Goal: Connect with others: Connect with others

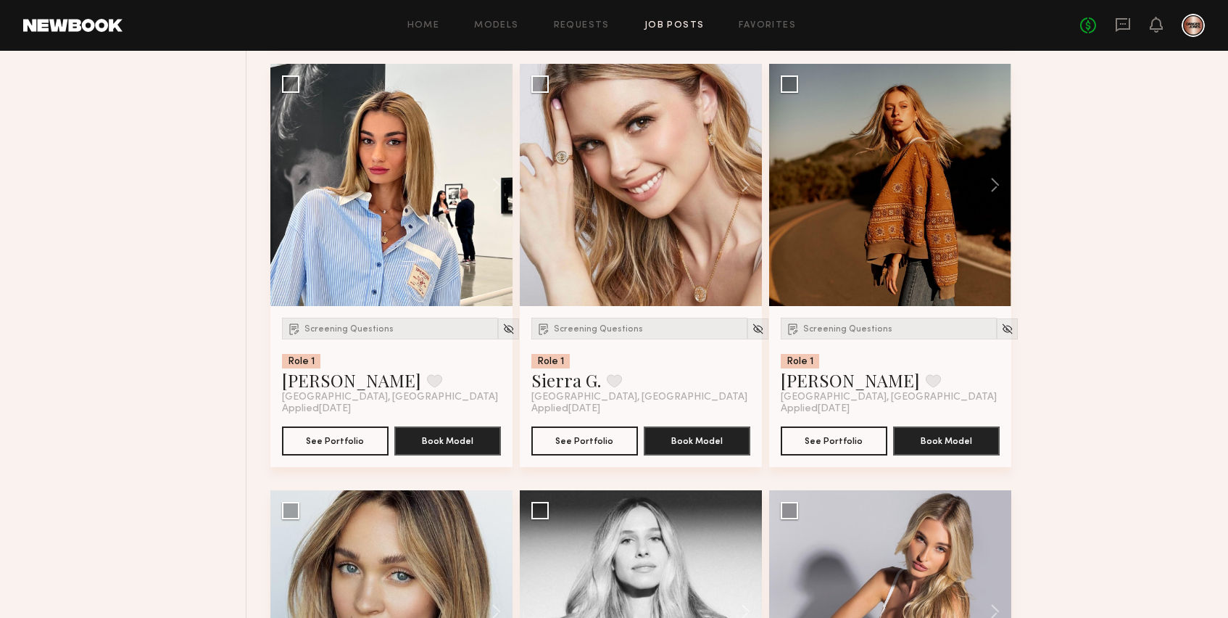
scroll to position [1380, 0]
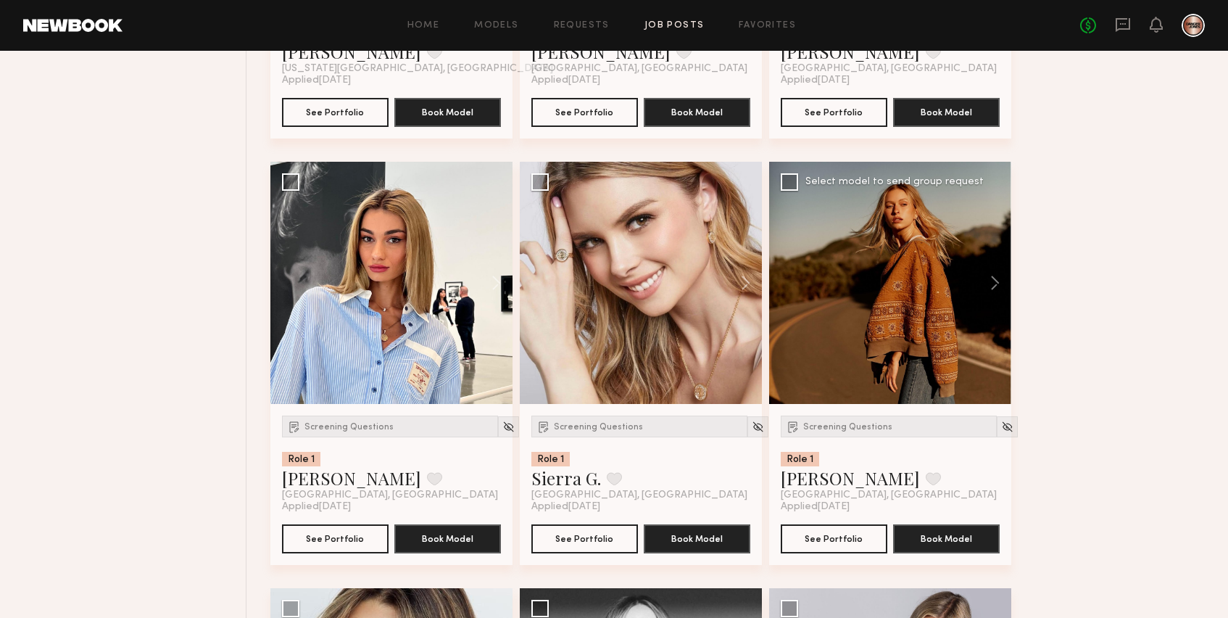
click at [927, 289] on div at bounding box center [890, 283] width 242 height 242
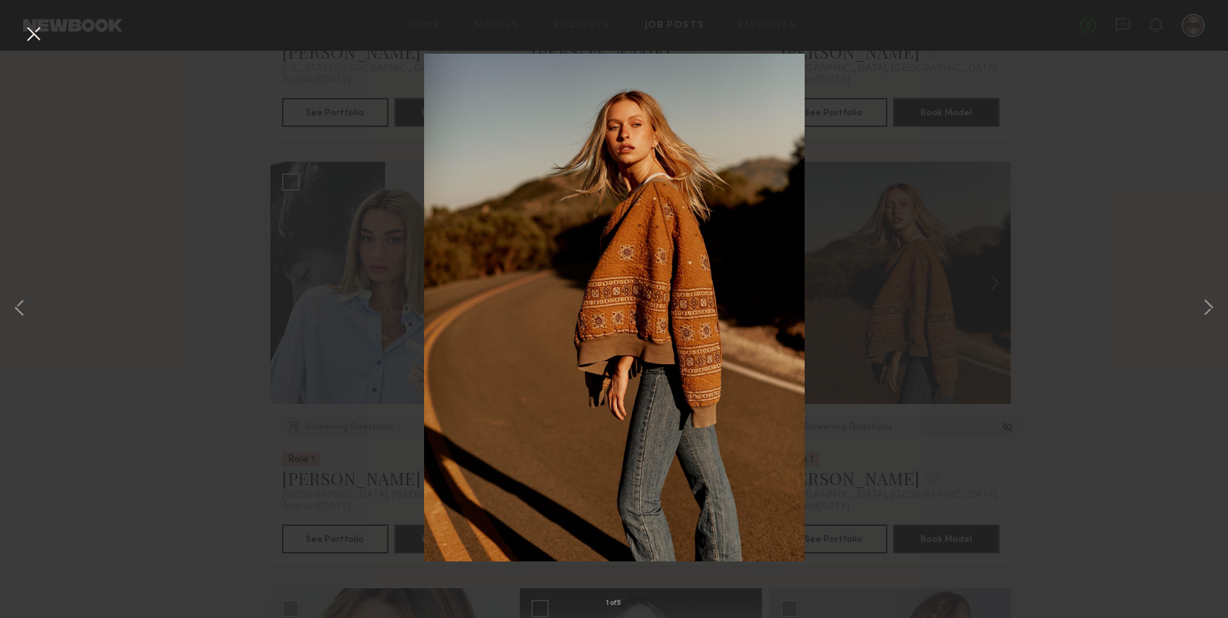
click at [964, 312] on div "1 of 5" at bounding box center [614, 309] width 1228 height 618
click at [1069, 416] on div "1 of 5" at bounding box center [614, 309] width 1228 height 618
click at [955, 442] on div "1 of 5" at bounding box center [614, 309] width 1228 height 618
click at [539, 258] on img at bounding box center [614, 308] width 381 height 508
click at [30, 30] on button at bounding box center [33, 35] width 23 height 26
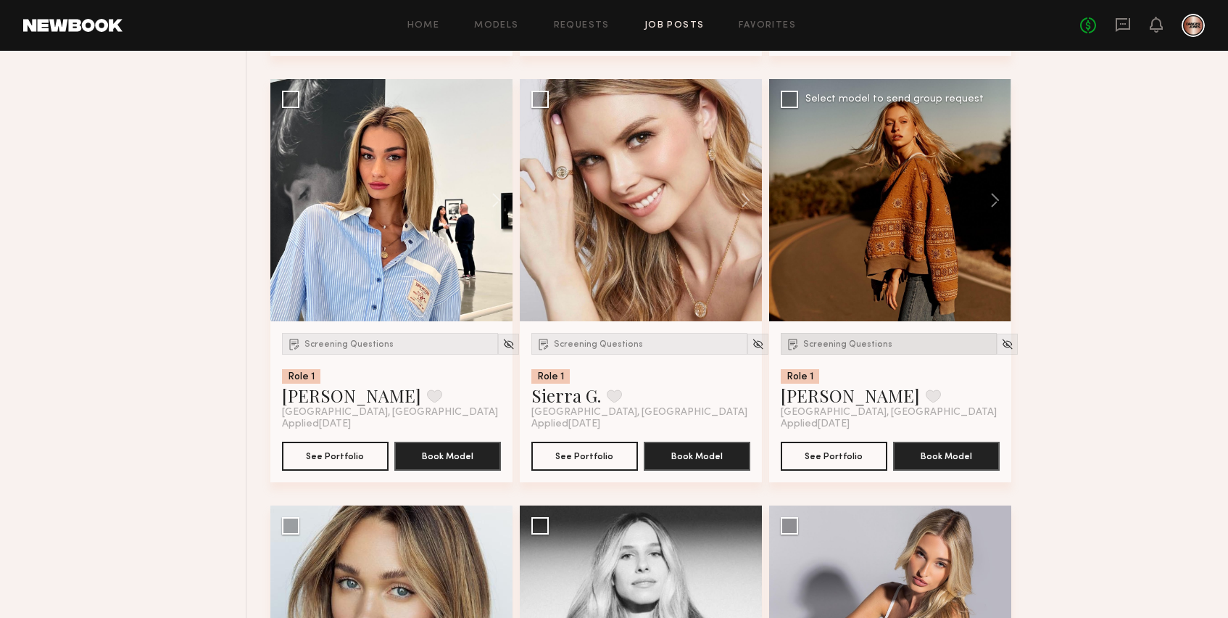
scroll to position [1495, 0]
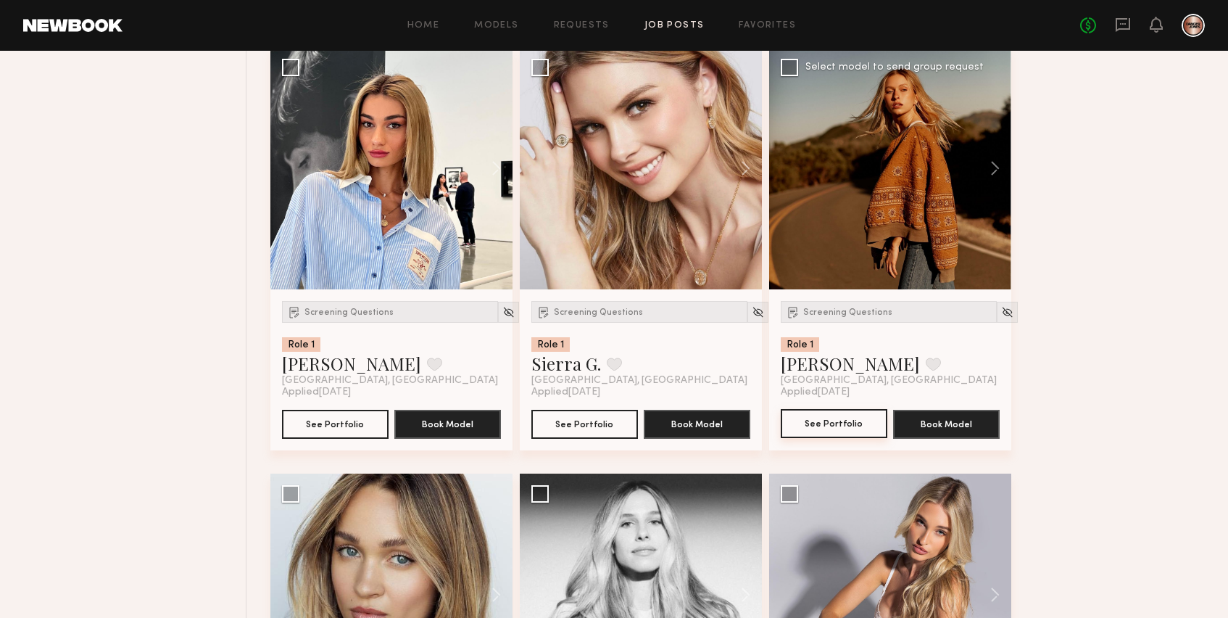
click at [836, 431] on button "See Portfolio" at bounding box center [834, 423] width 107 height 29
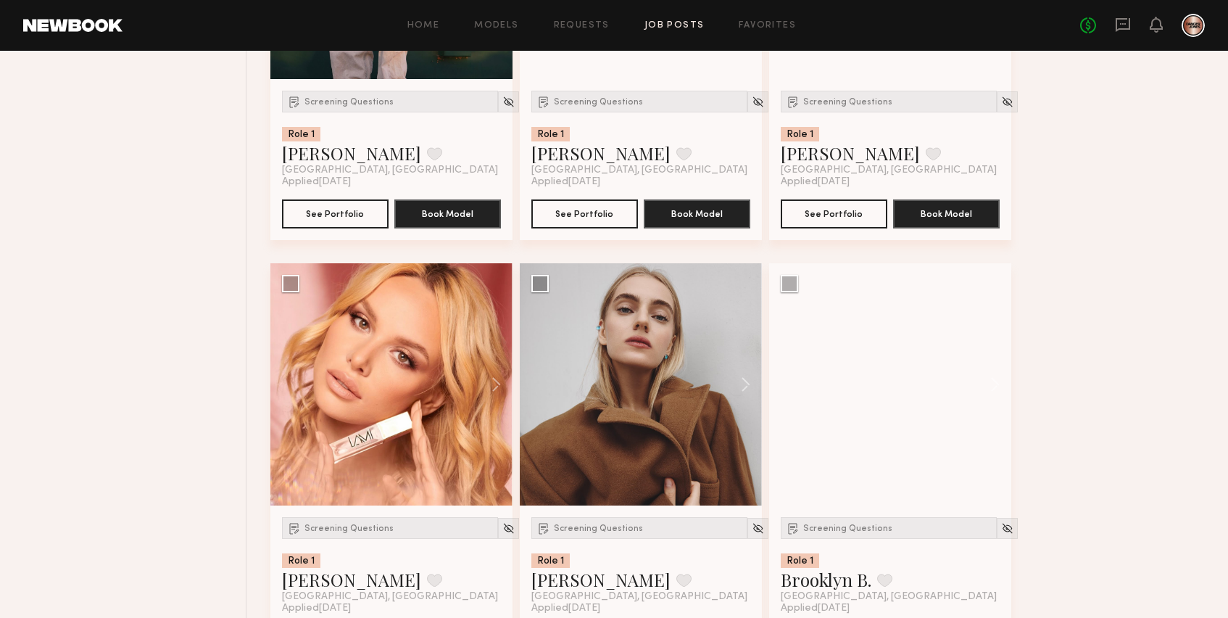
scroll to position [5655, 0]
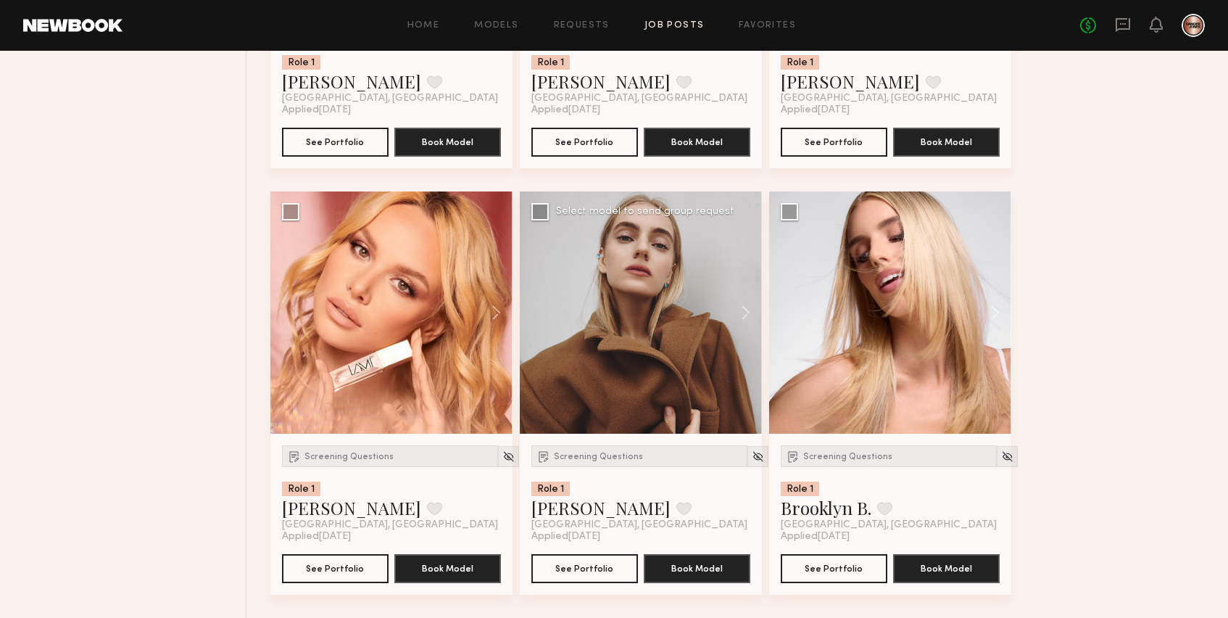
click at [633, 346] on div at bounding box center [641, 312] width 242 height 242
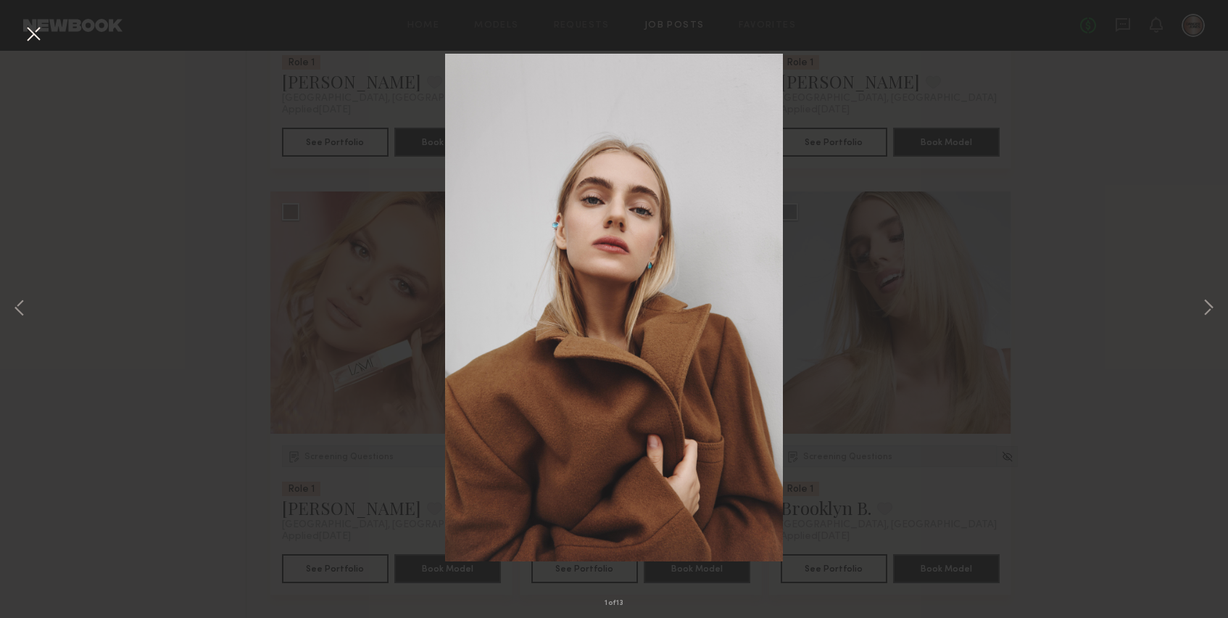
click at [30, 32] on button at bounding box center [33, 35] width 23 height 26
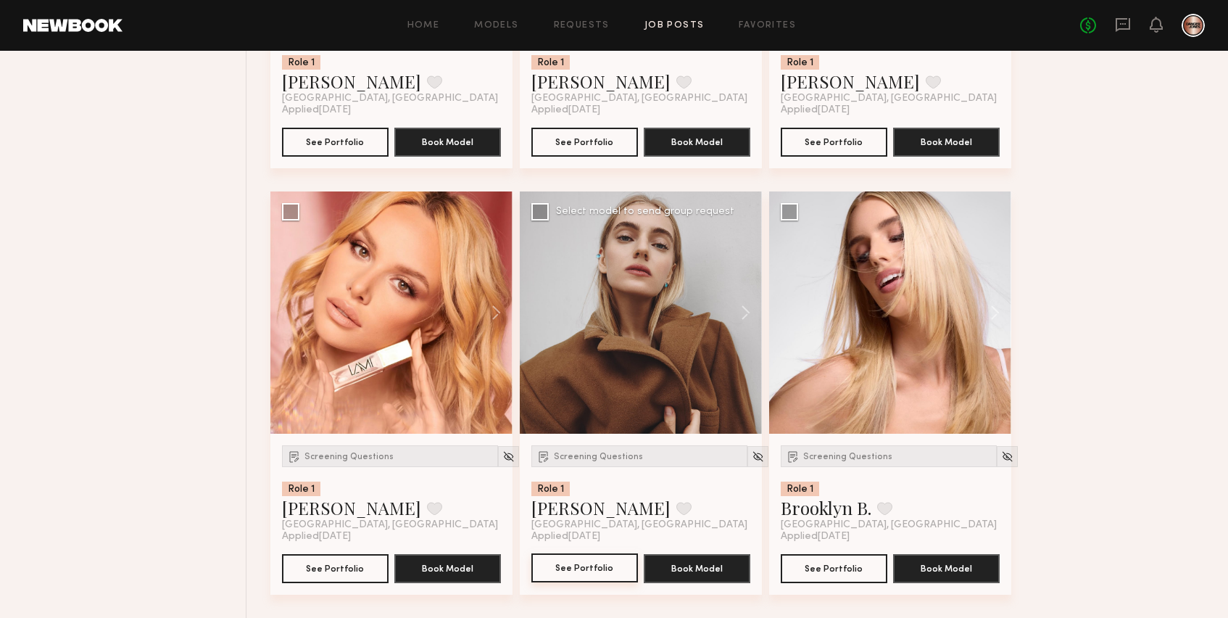
click at [599, 569] on button "See Portfolio" at bounding box center [585, 567] width 107 height 29
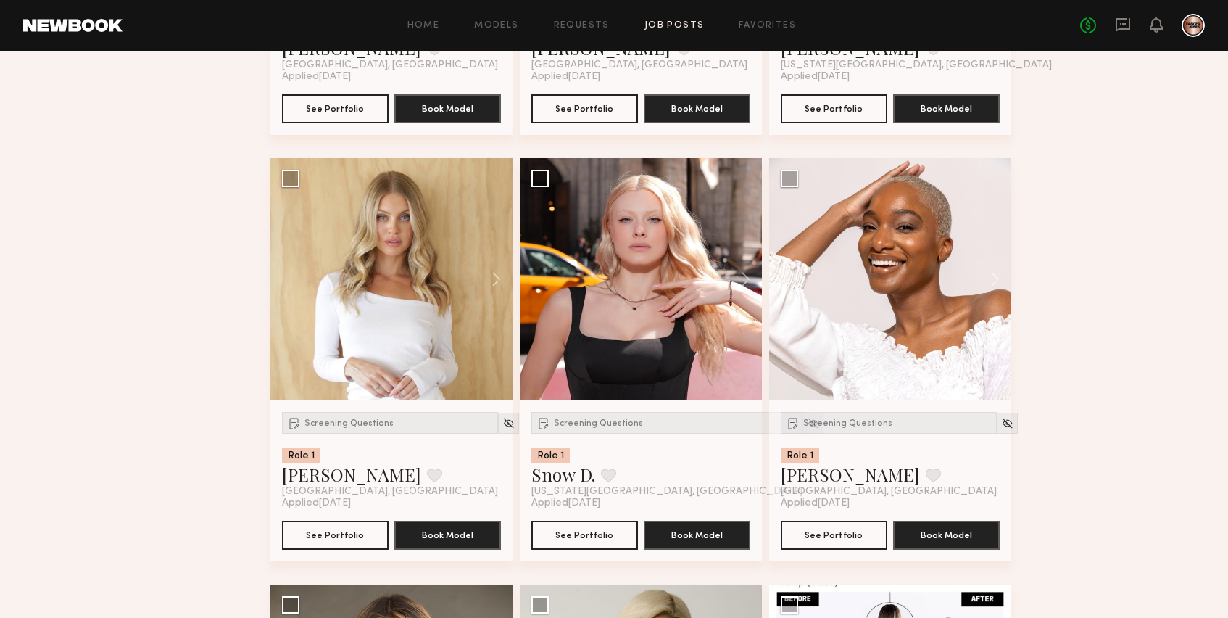
scroll to position [3945, 0]
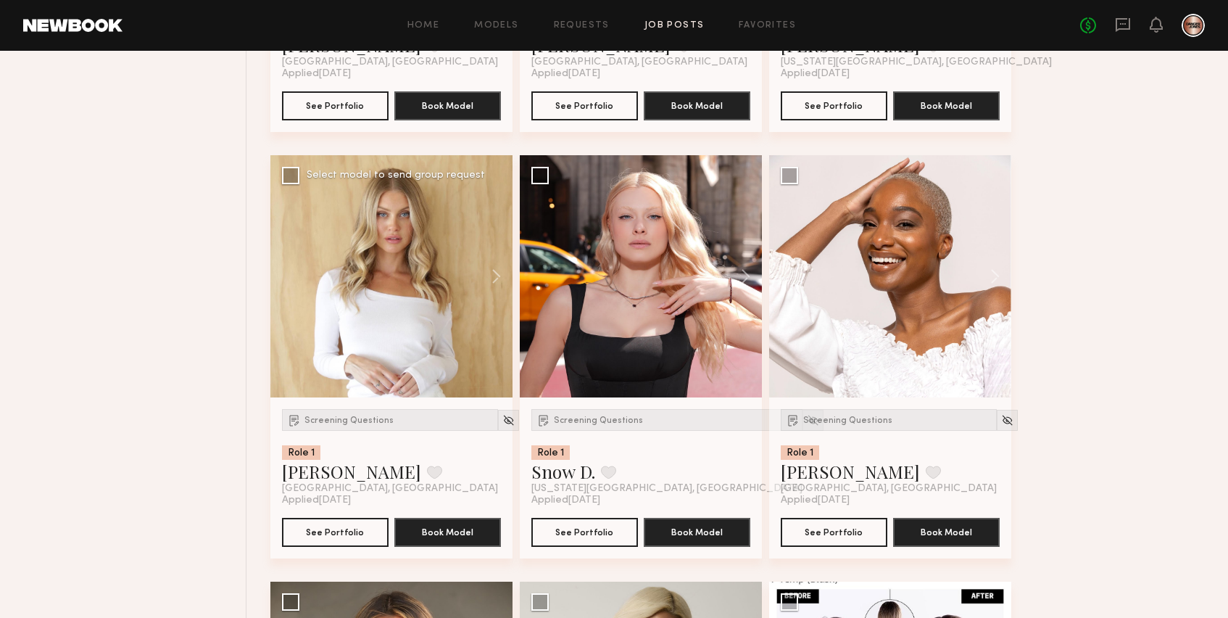
click at [399, 367] on div at bounding box center [391, 276] width 242 height 242
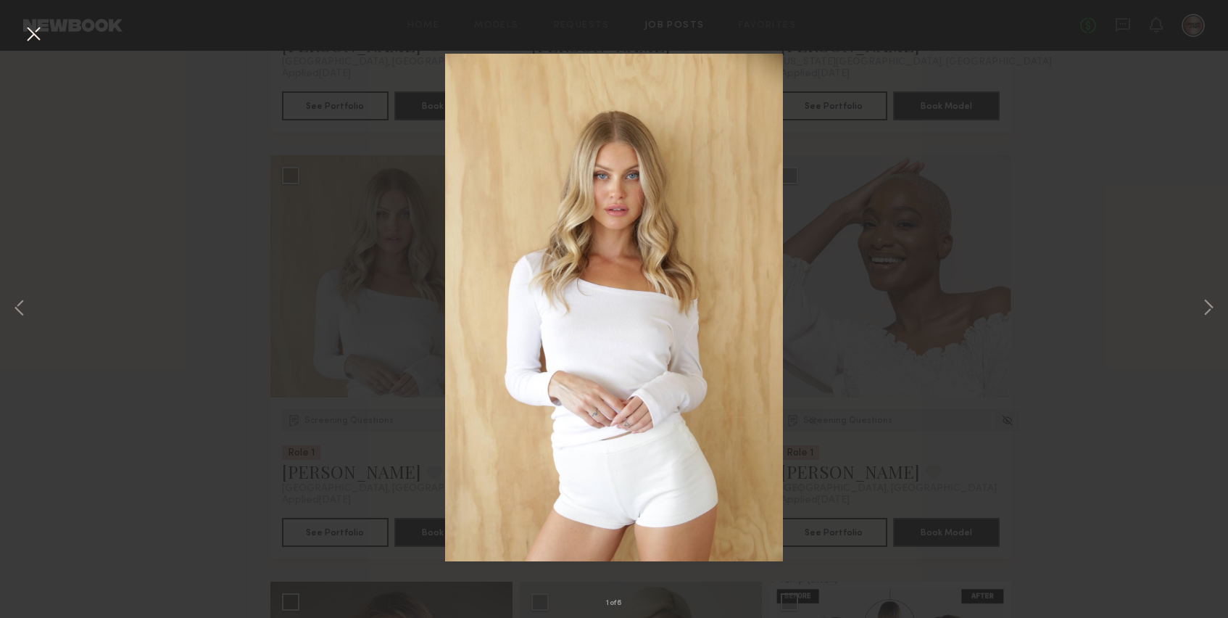
click at [36, 30] on button at bounding box center [33, 35] width 23 height 26
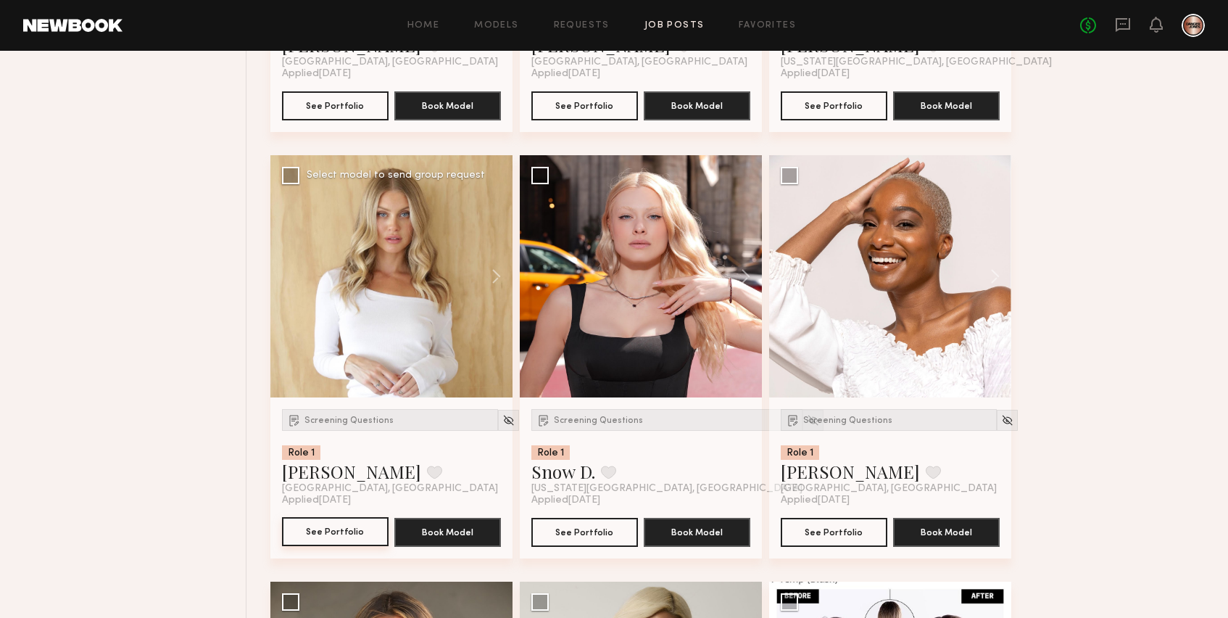
click at [340, 546] on button "See Portfolio" at bounding box center [335, 531] width 107 height 29
click at [345, 546] on button "See Portfolio" at bounding box center [335, 531] width 107 height 29
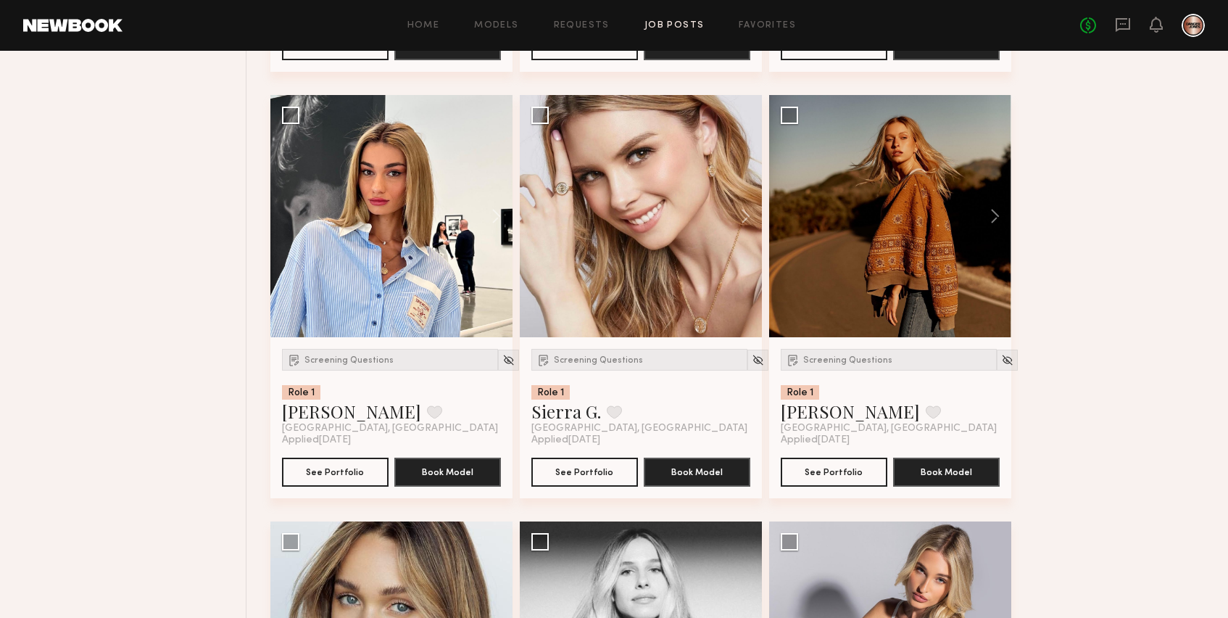
scroll to position [1445, 0]
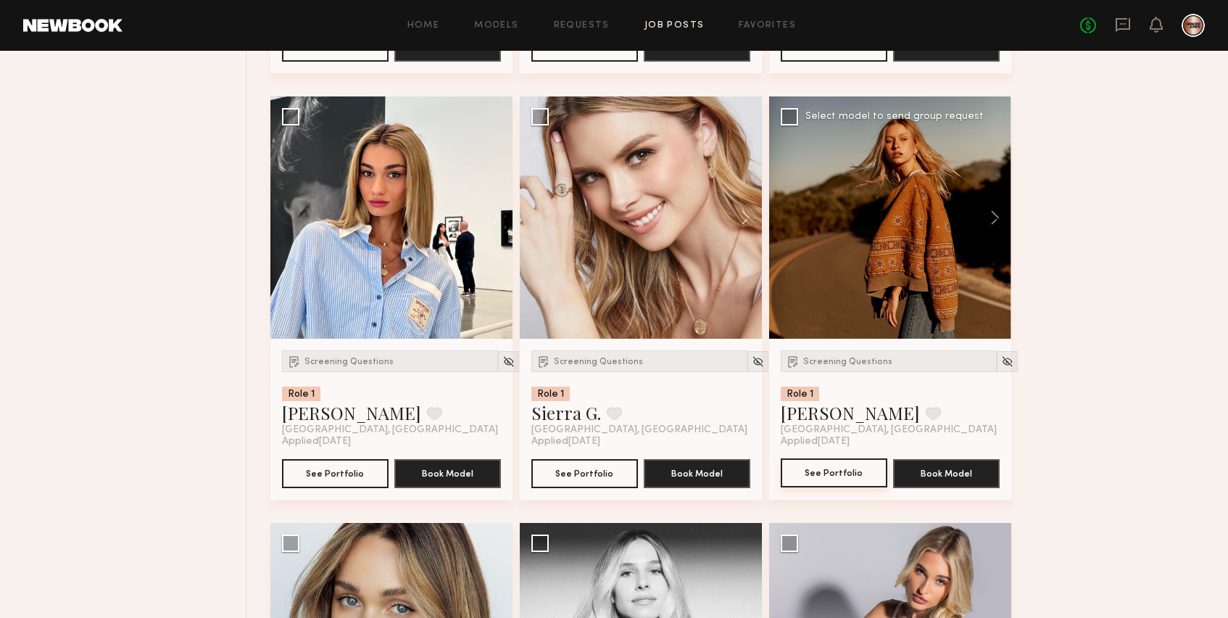
click at [837, 487] on button "See Portfolio" at bounding box center [834, 472] width 107 height 29
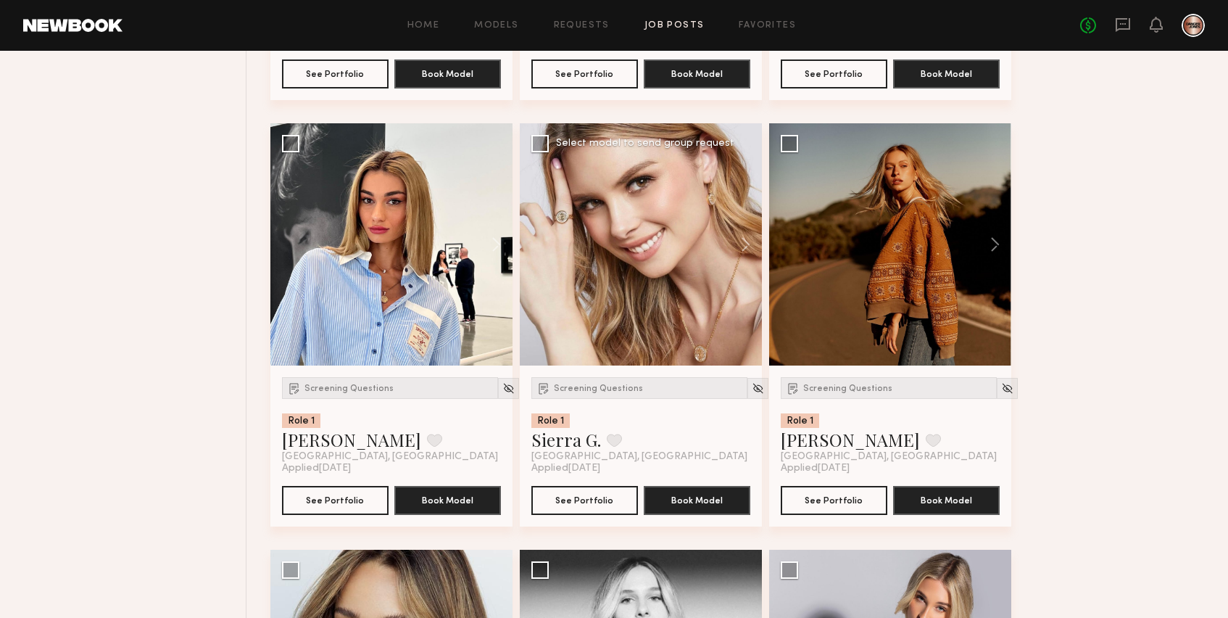
click at [661, 311] on div at bounding box center [641, 244] width 242 height 242
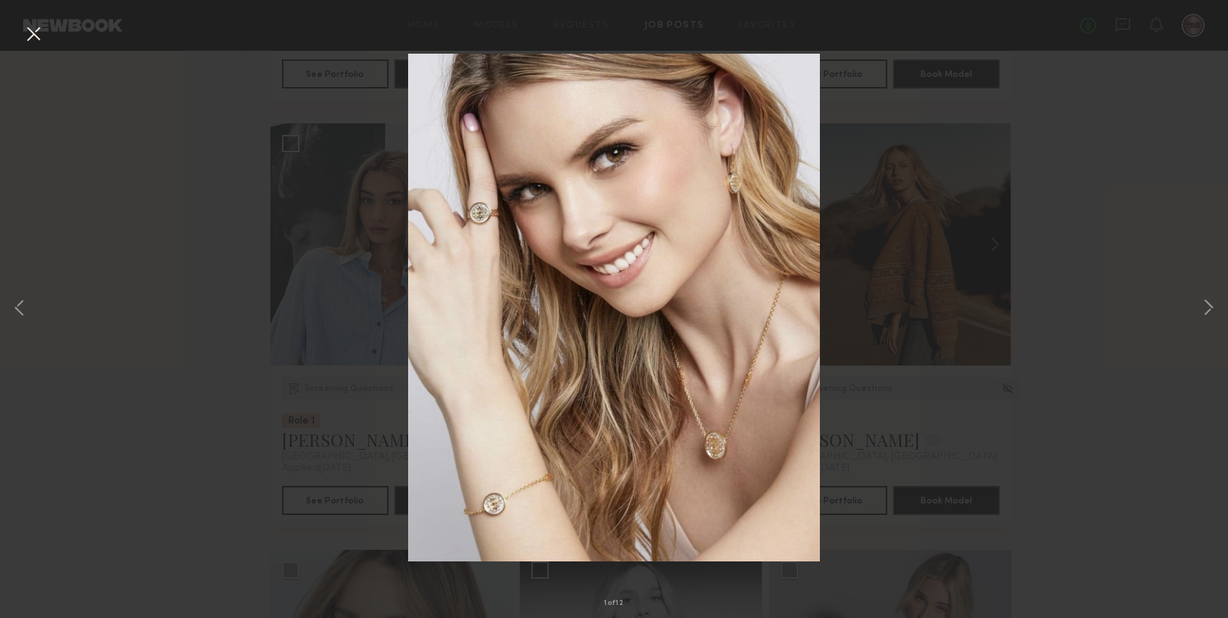
click at [30, 36] on button at bounding box center [33, 35] width 23 height 26
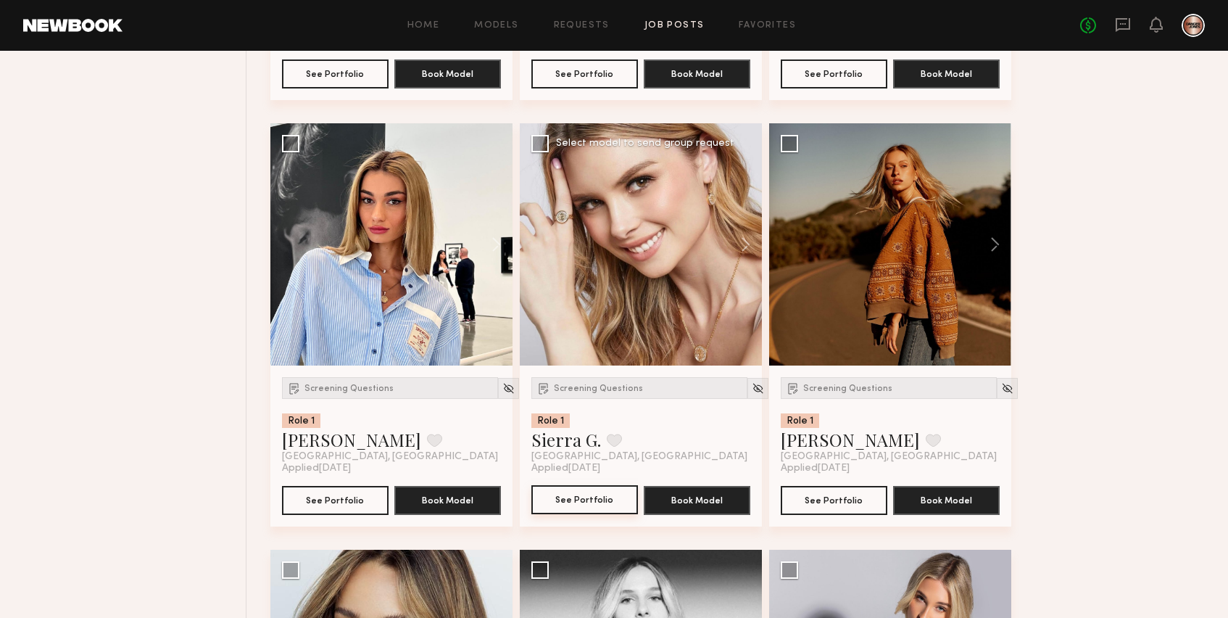
click at [602, 511] on button "See Portfolio" at bounding box center [585, 499] width 107 height 29
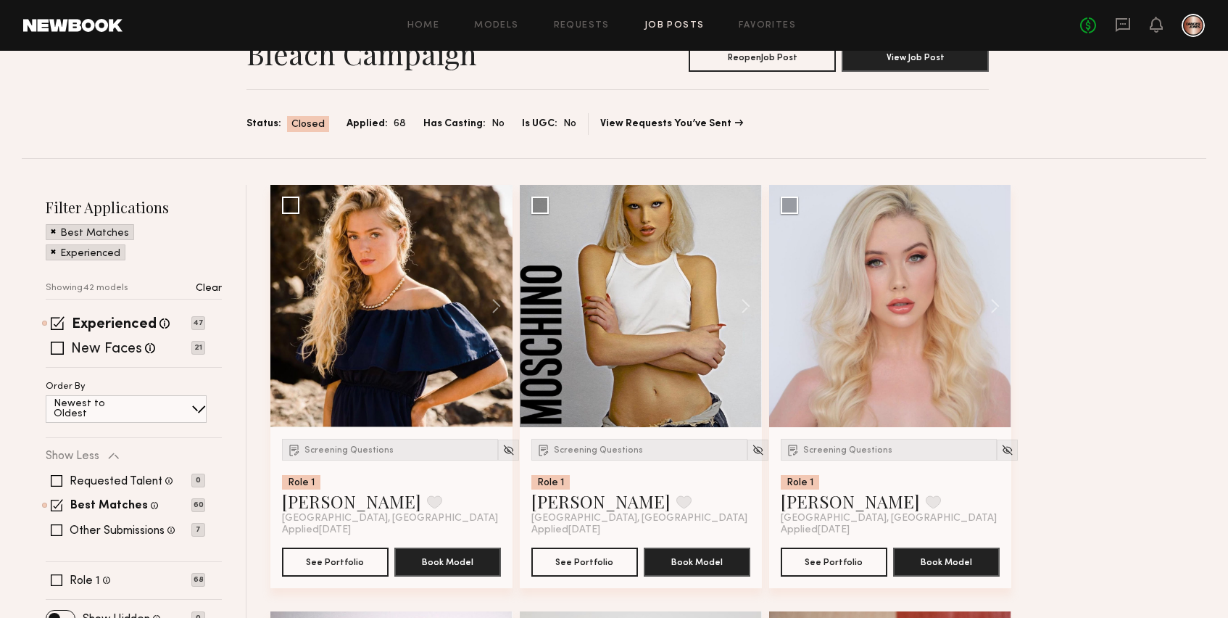
scroll to position [65, 0]
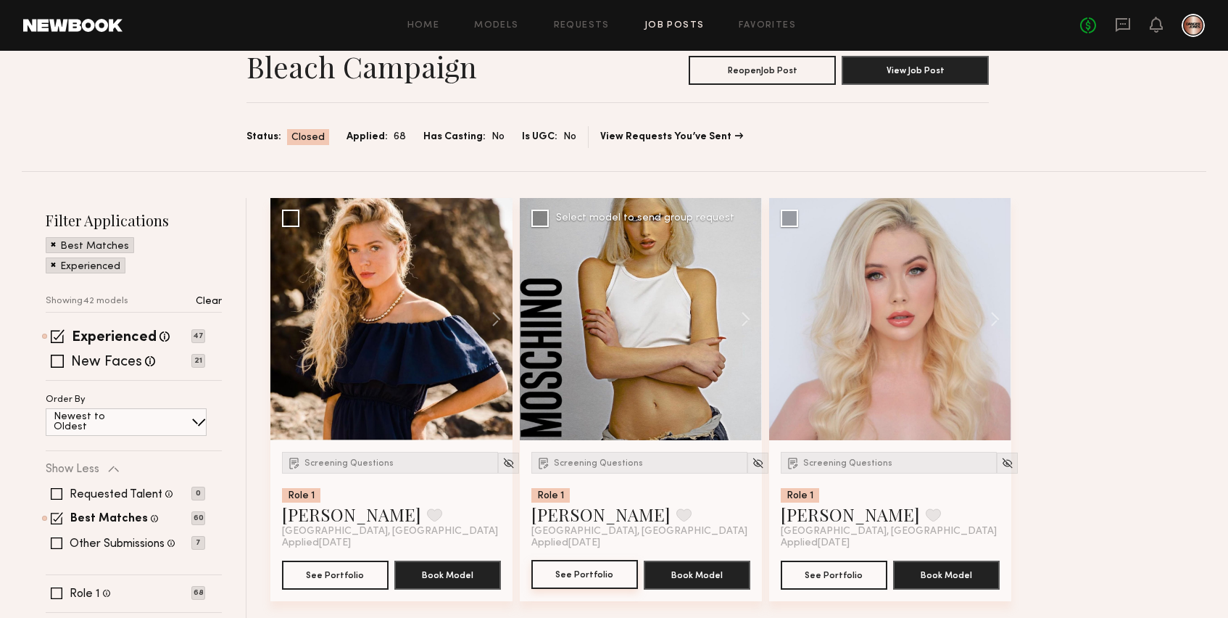
click at [595, 580] on button "See Portfolio" at bounding box center [585, 574] width 107 height 29
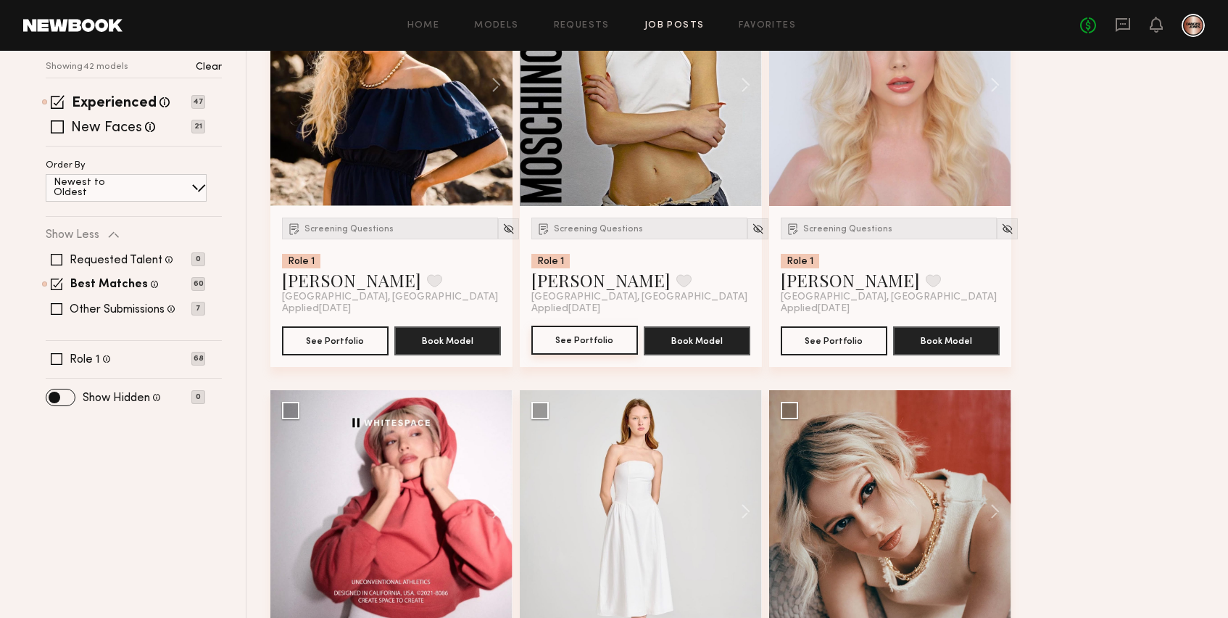
scroll to position [567, 0]
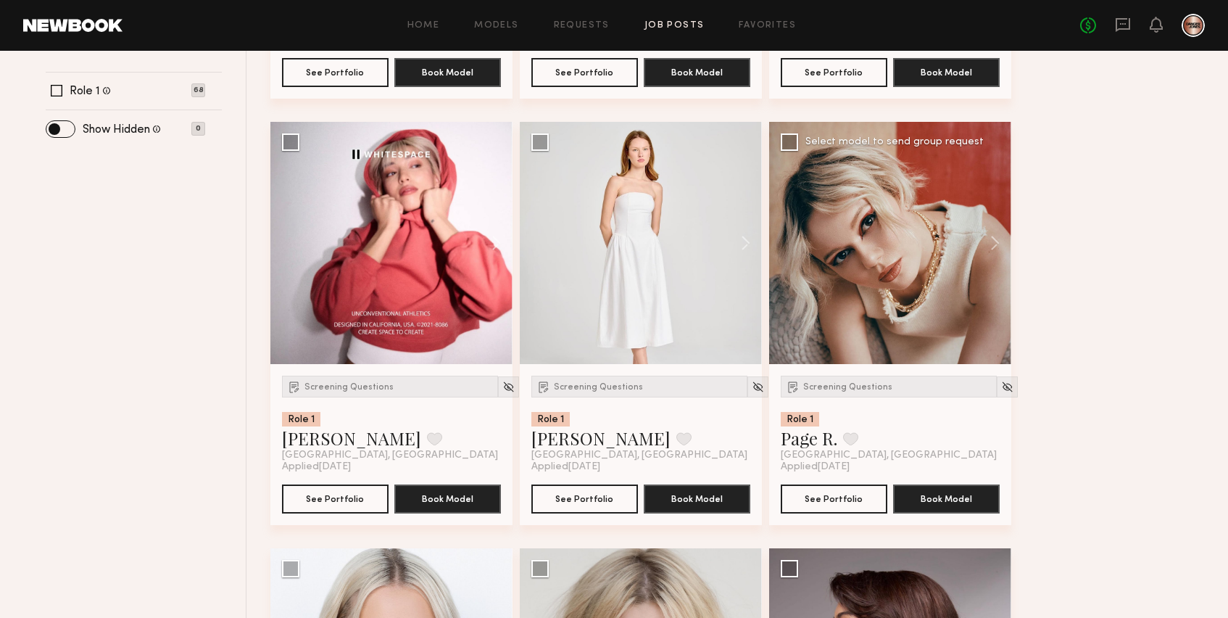
click at [890, 261] on div at bounding box center [890, 243] width 242 height 242
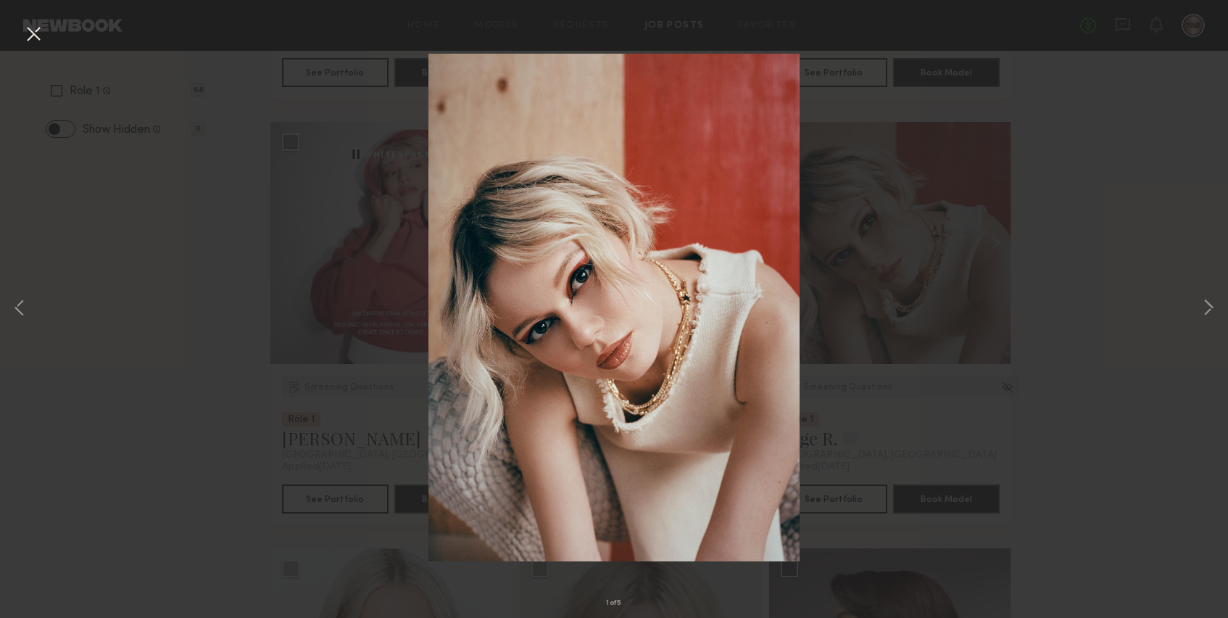
click at [608, 226] on img at bounding box center [614, 308] width 371 height 508
click at [857, 359] on div "1 of 5" at bounding box center [614, 309] width 1228 height 618
click at [37, 32] on button at bounding box center [33, 35] width 23 height 26
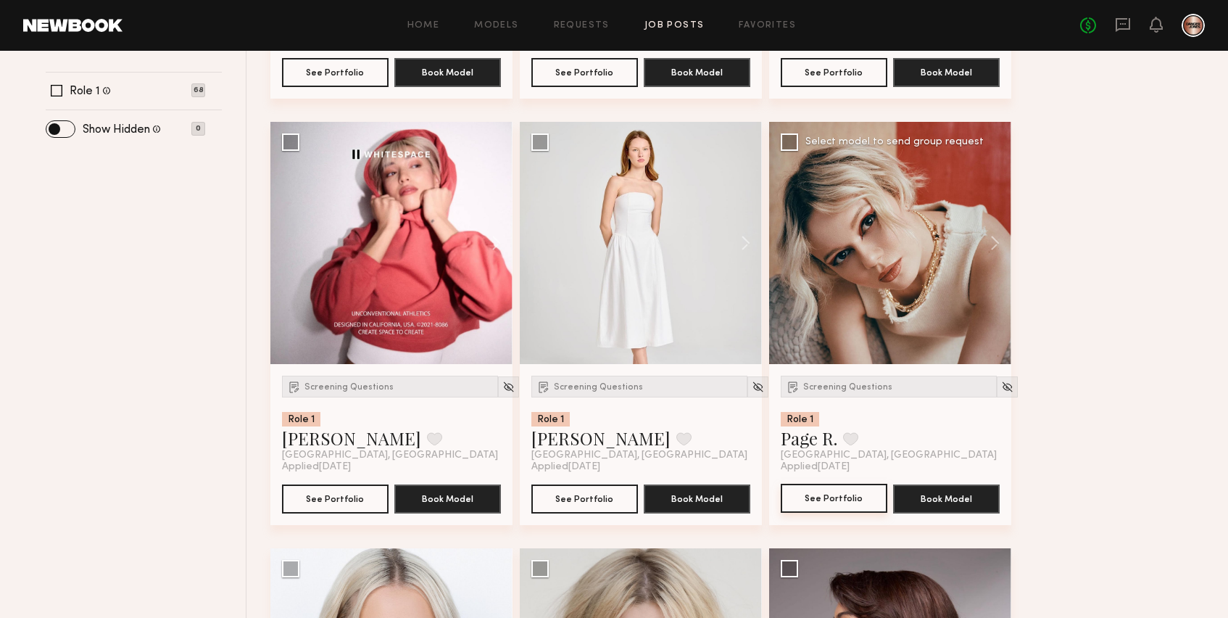
click at [840, 503] on button "See Portfolio" at bounding box center [834, 498] width 107 height 29
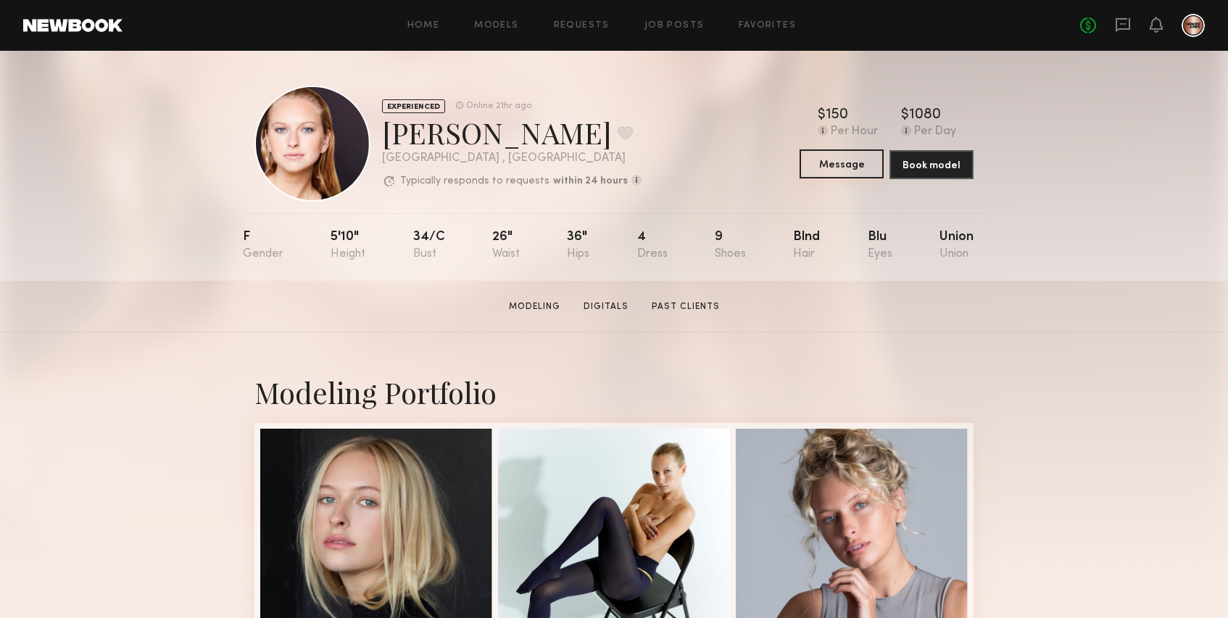
click at [829, 173] on button "Message" at bounding box center [842, 163] width 84 height 29
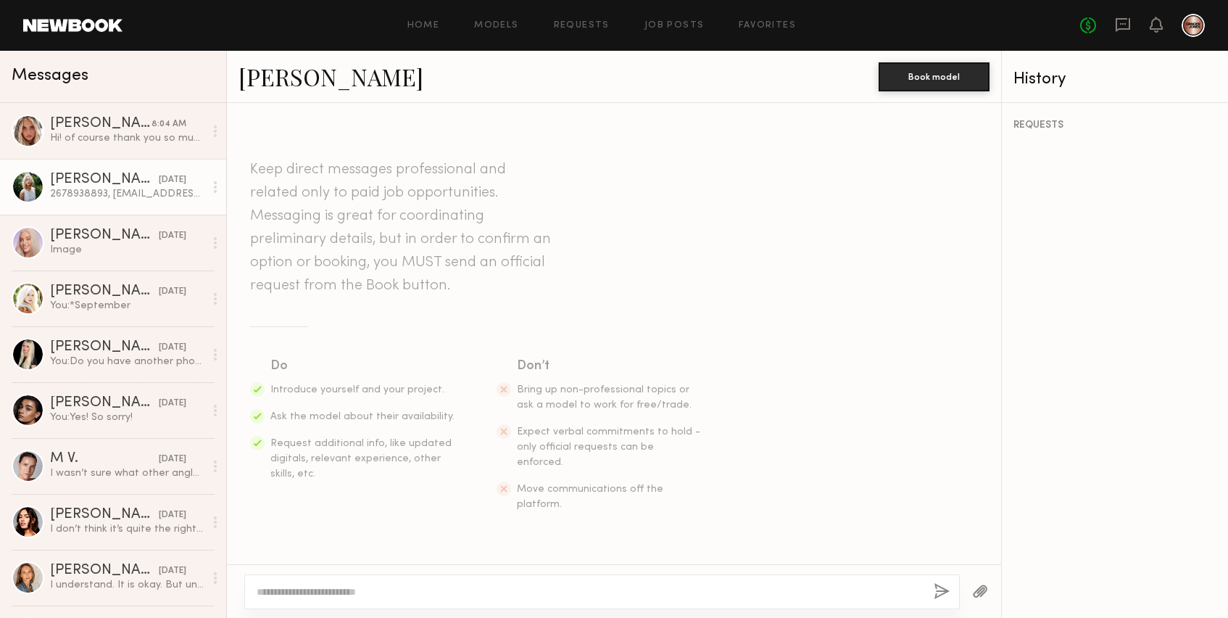
click at [115, 181] on div "Foster M." at bounding box center [104, 180] width 109 height 15
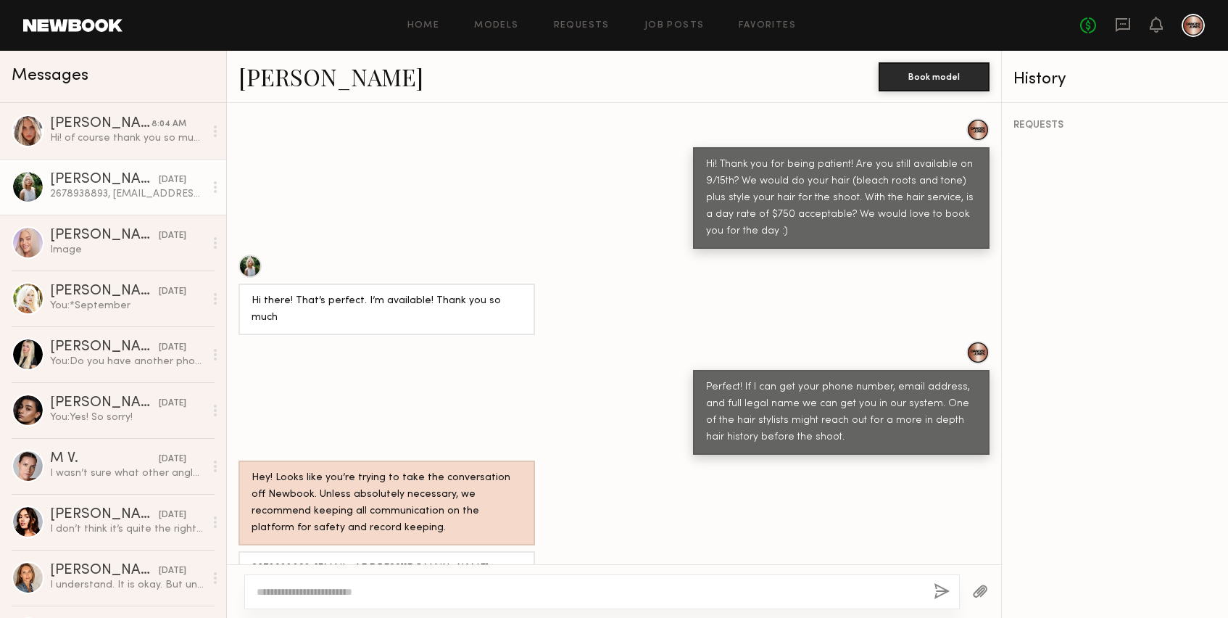
scroll to position [1143, 0]
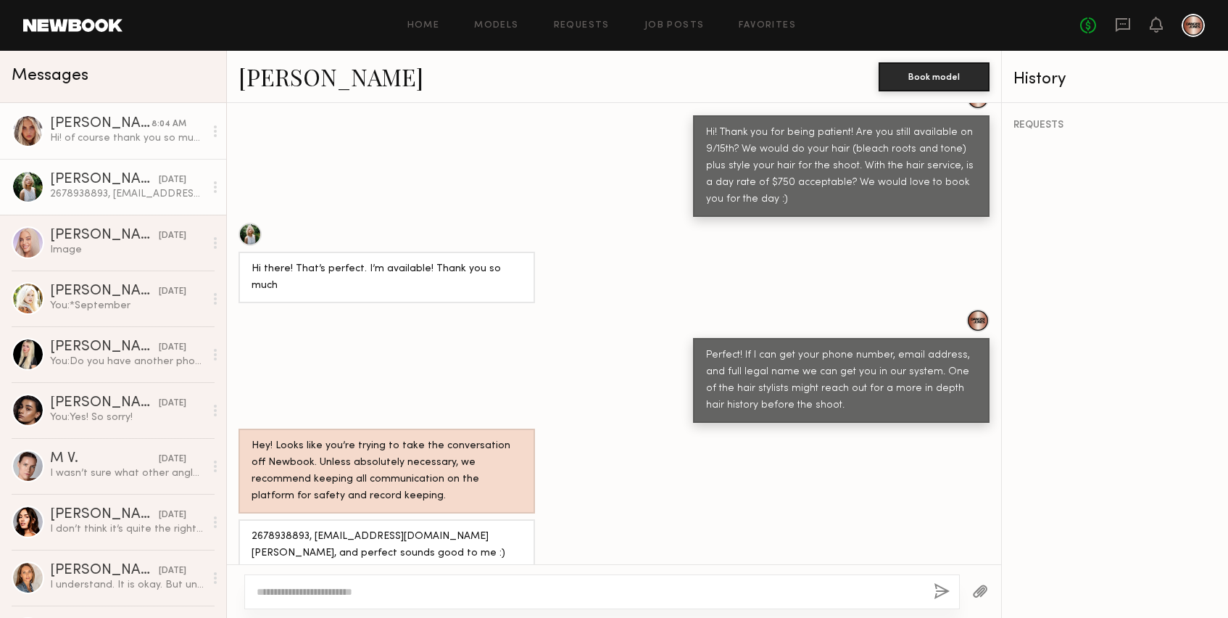
click at [106, 125] on div "Allea S." at bounding box center [101, 124] width 102 height 15
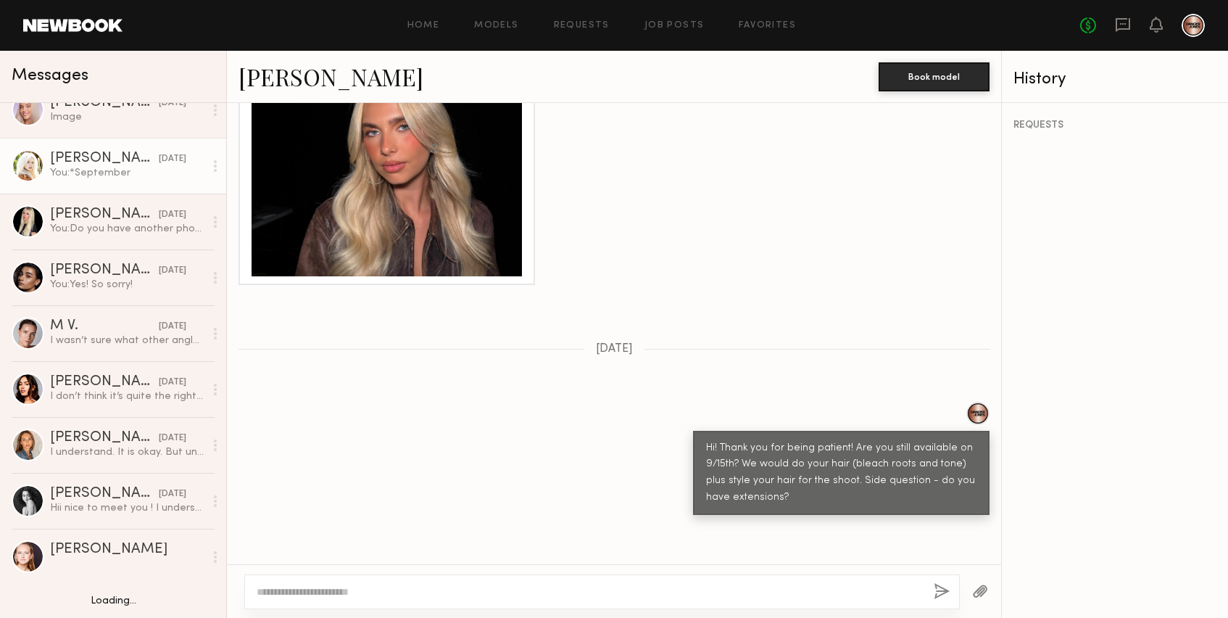
scroll to position [133, 0]
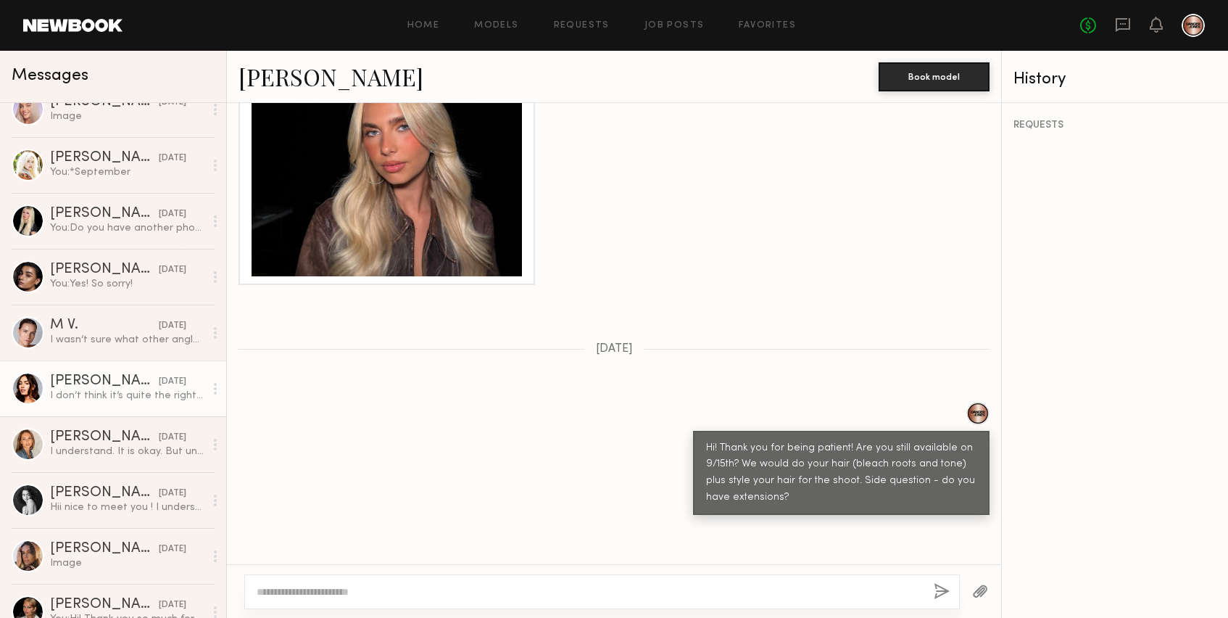
click at [122, 394] on div "I don’t think it’s quite the right project for me upon seeing the inspo, best o…" at bounding box center [127, 396] width 154 height 14
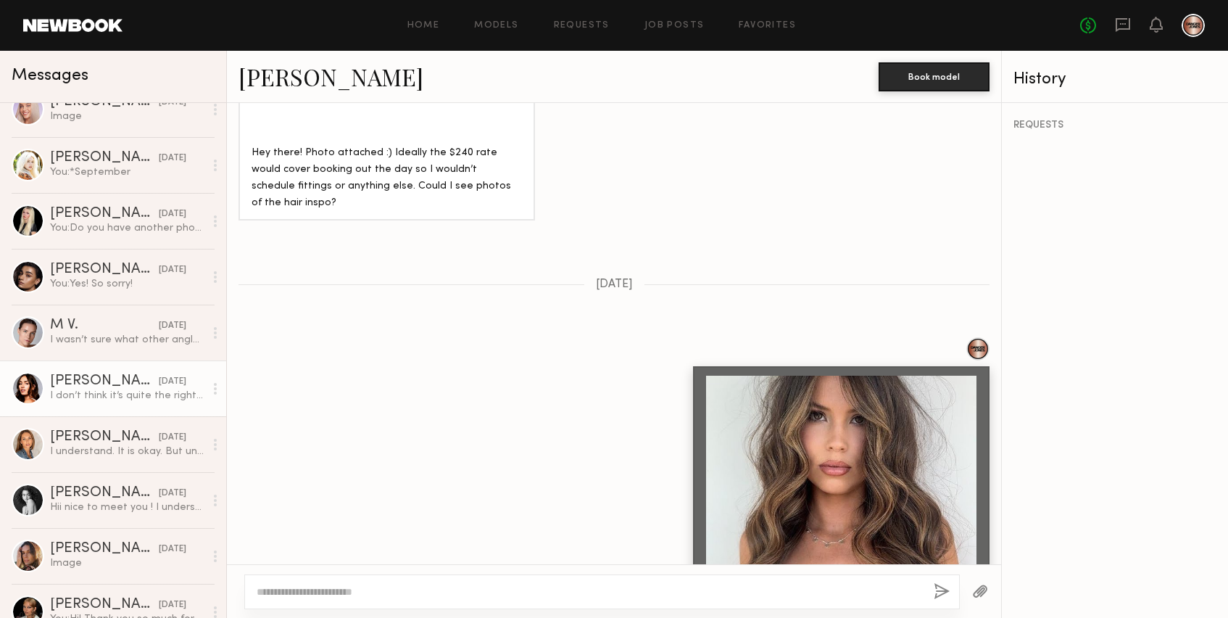
scroll to position [951, 0]
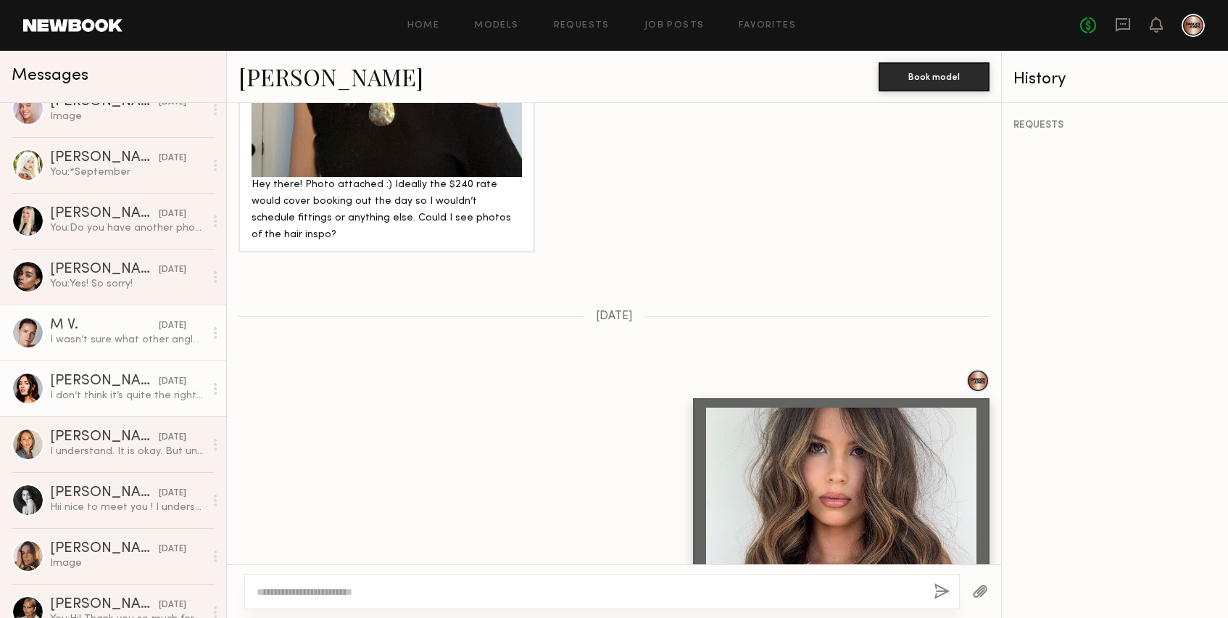
click at [96, 336] on div "I wasn’t sure what other angles you wanted, as the lowlights and length can be …" at bounding box center [127, 340] width 154 height 14
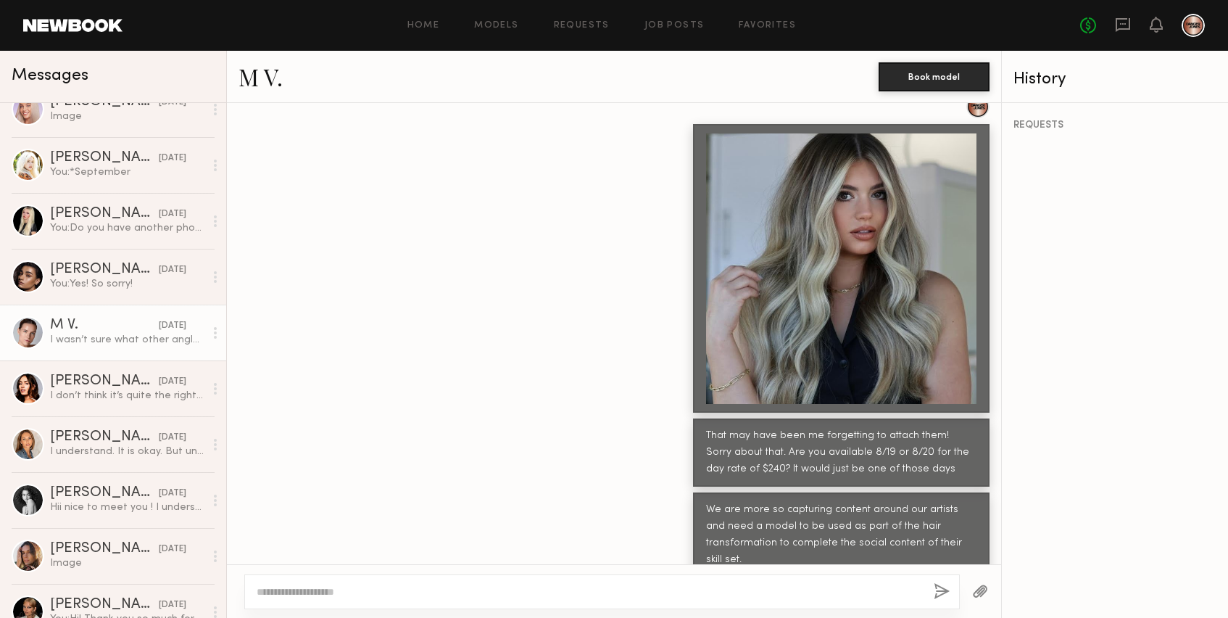
scroll to position [120, 0]
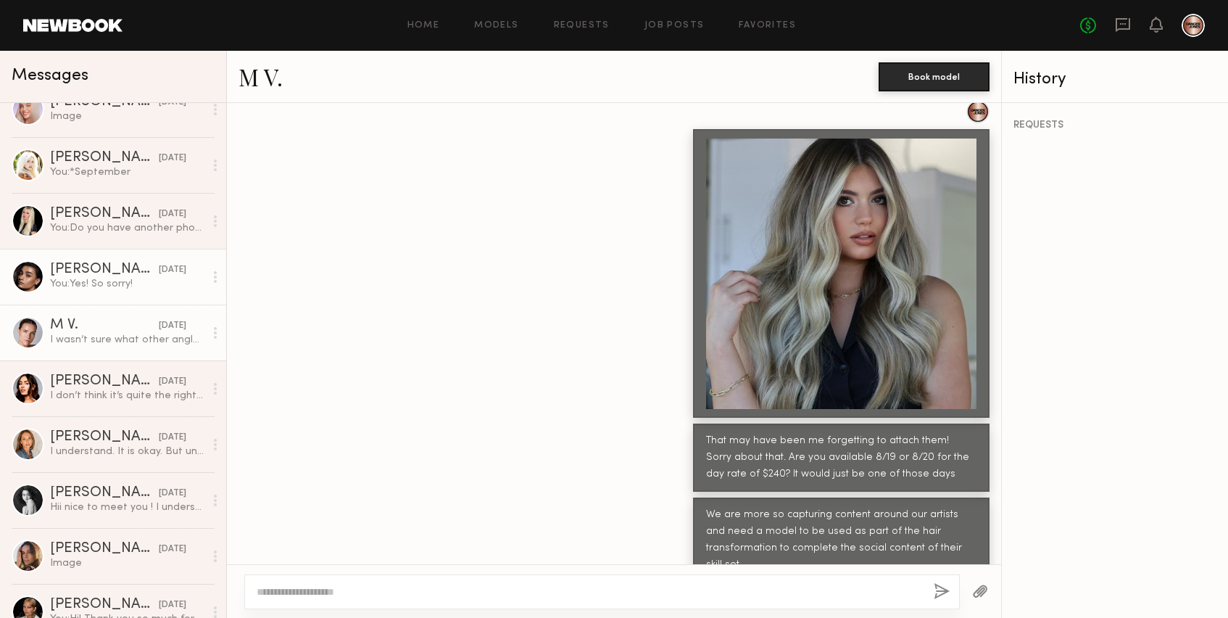
click at [60, 255] on link "Arpine D. 08/25/2025 You: Yes! So sorry!" at bounding box center [113, 277] width 226 height 56
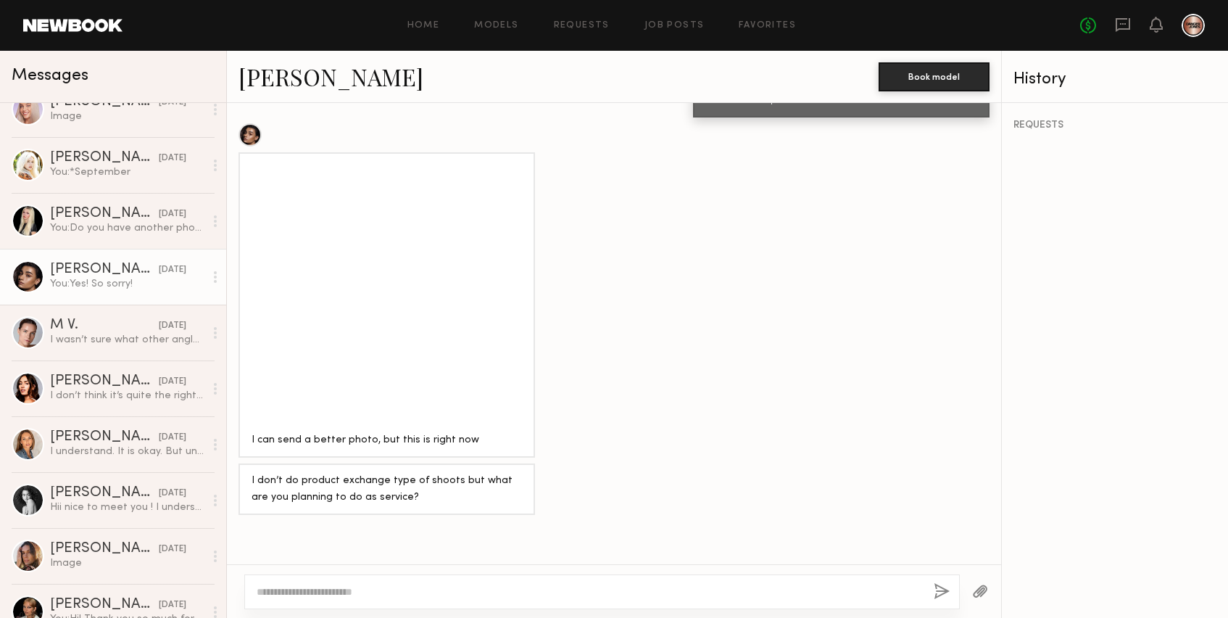
scroll to position [801, 0]
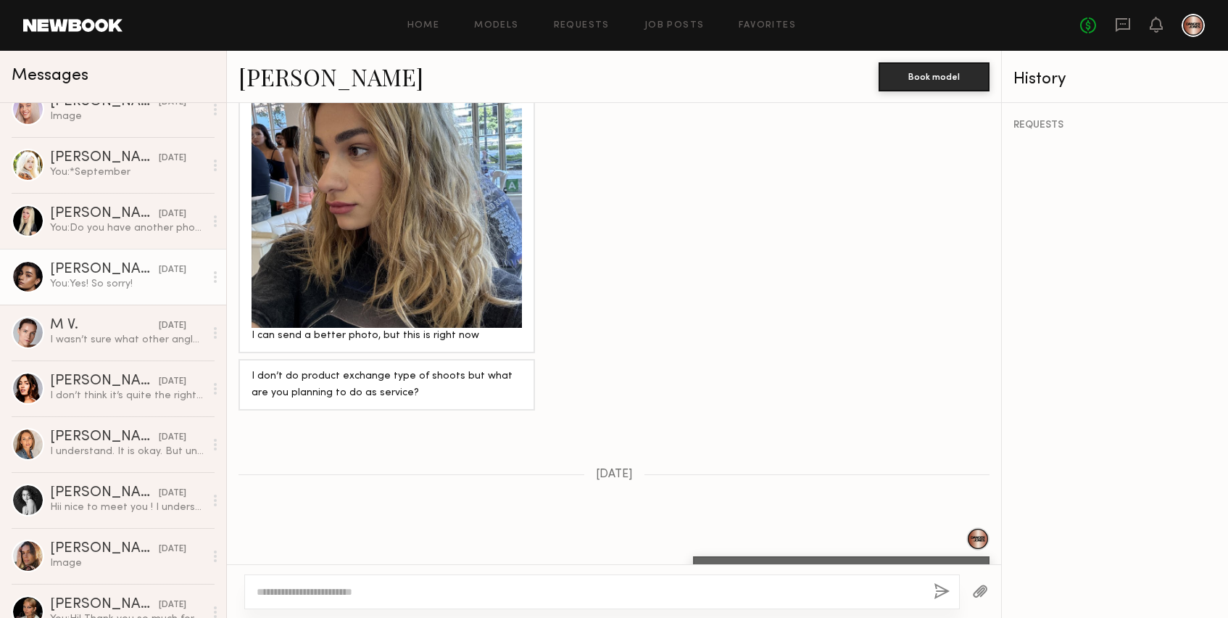
click at [339, 214] on div at bounding box center [387, 192] width 270 height 270
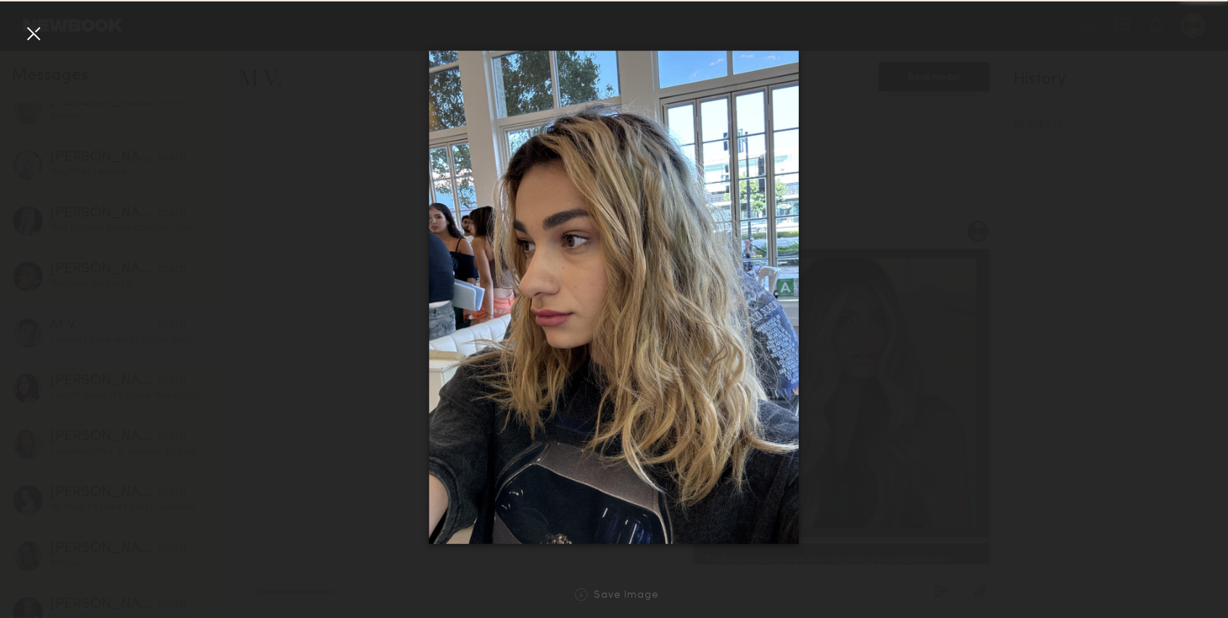
scroll to position [1384, 0]
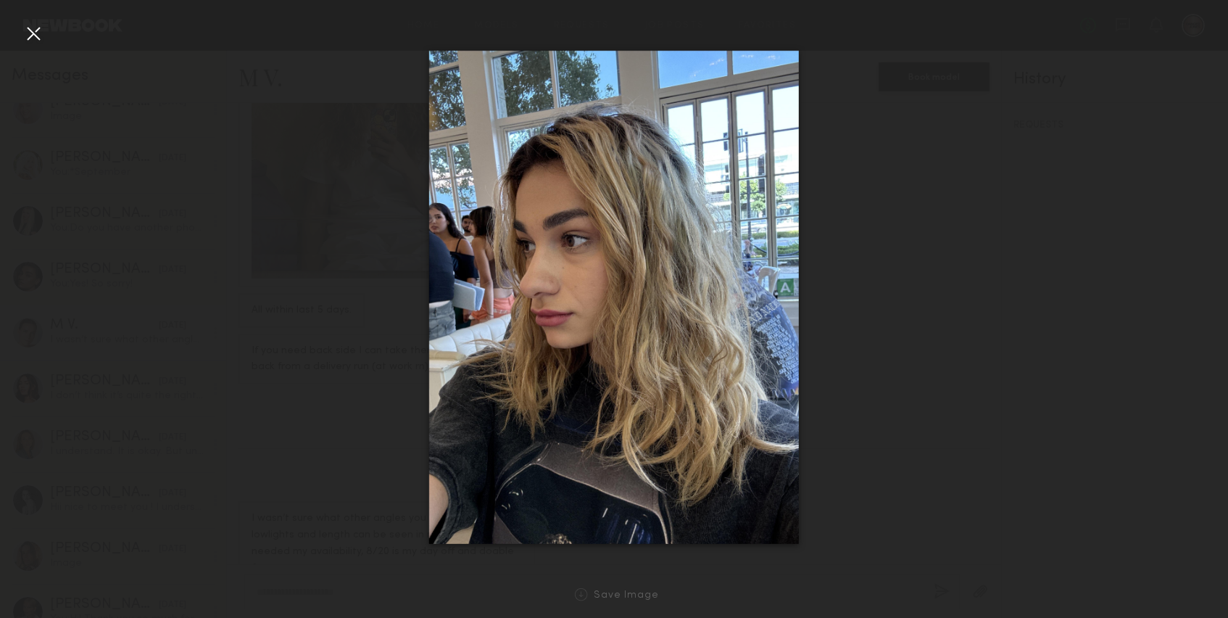
click at [33, 28] on div at bounding box center [33, 33] width 23 height 23
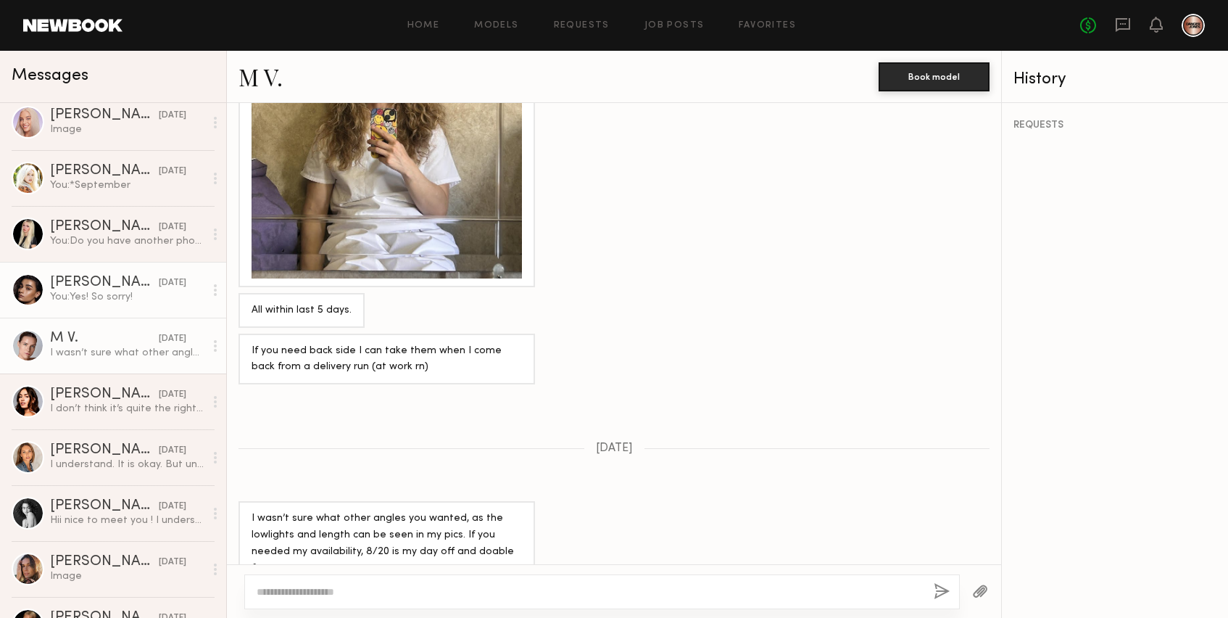
scroll to position [119, 0]
click at [25, 295] on div at bounding box center [28, 291] width 33 height 33
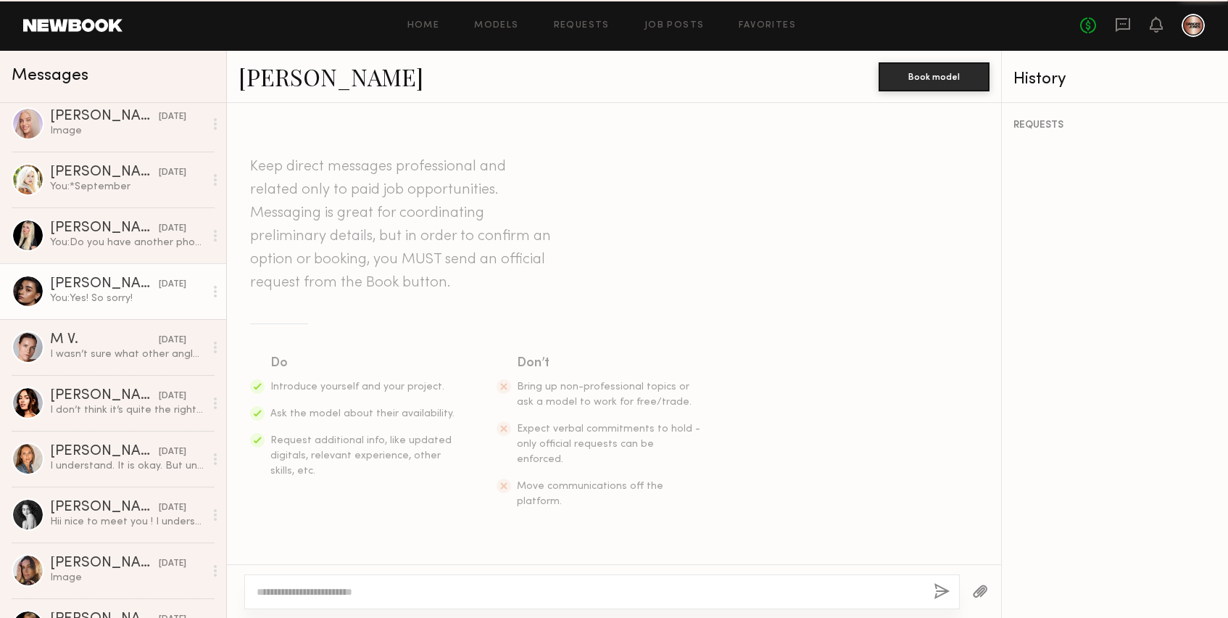
scroll to position [1823, 0]
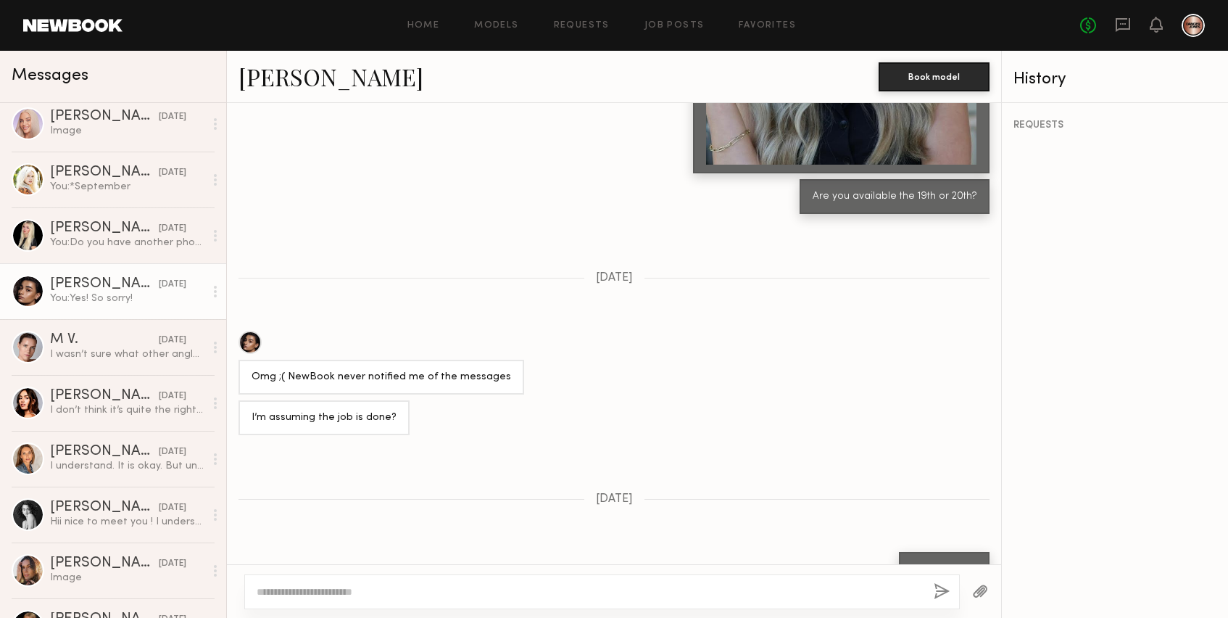
click at [25, 295] on div at bounding box center [28, 291] width 33 height 33
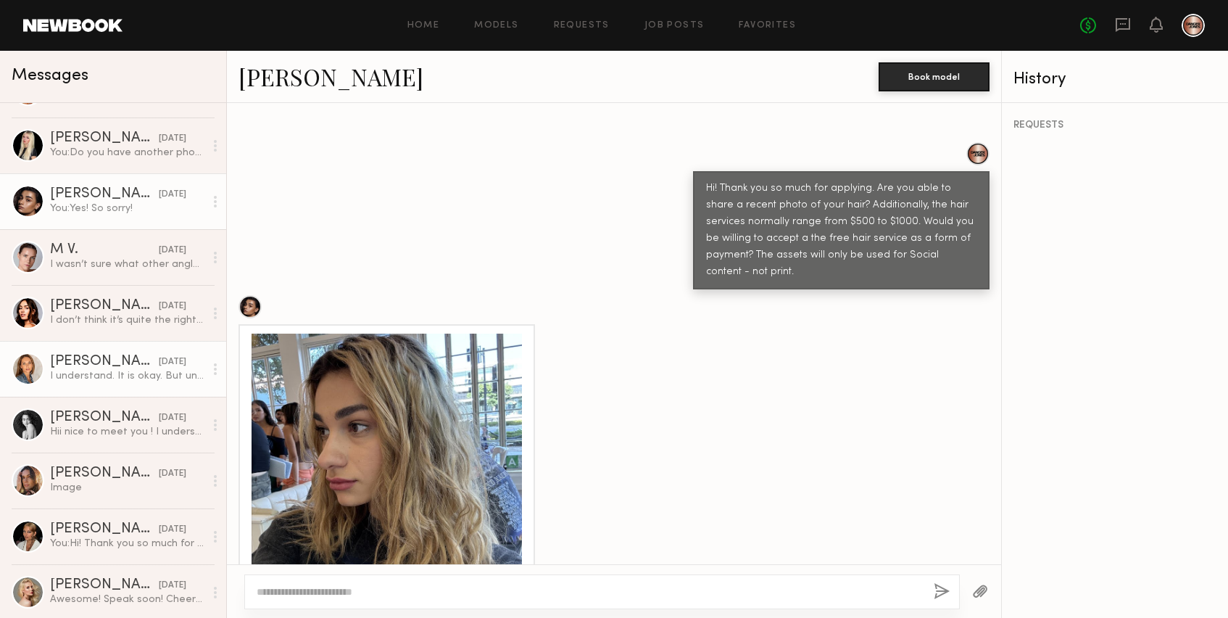
scroll to position [267, 0]
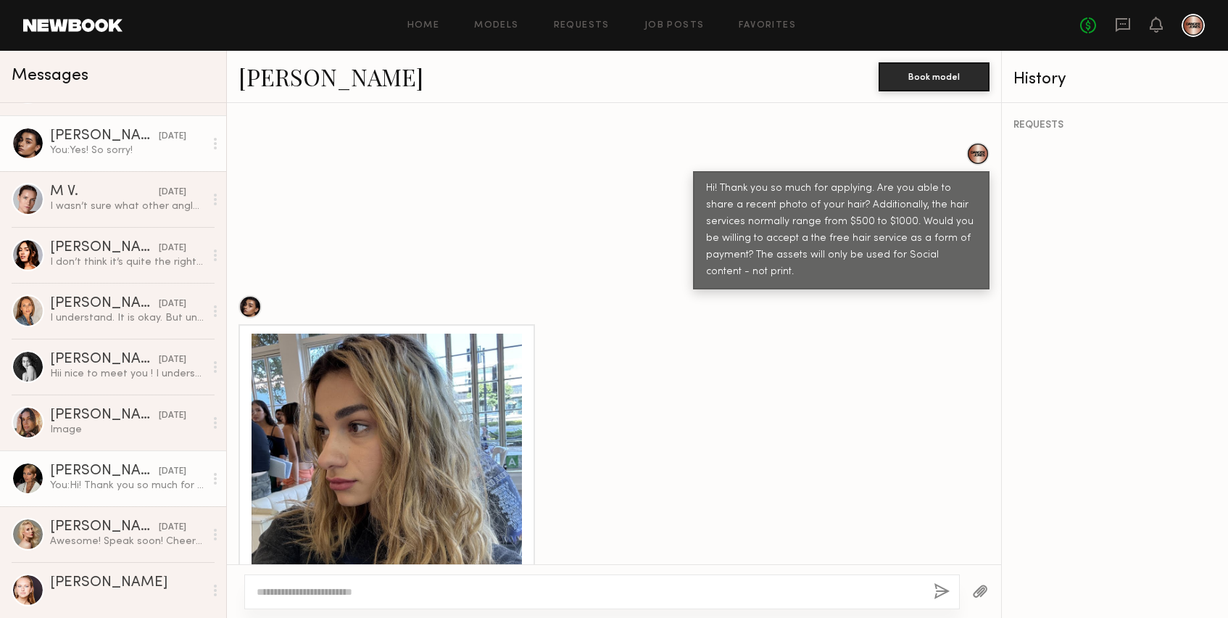
click at [68, 471] on div "Bianca A." at bounding box center [104, 471] width 109 height 15
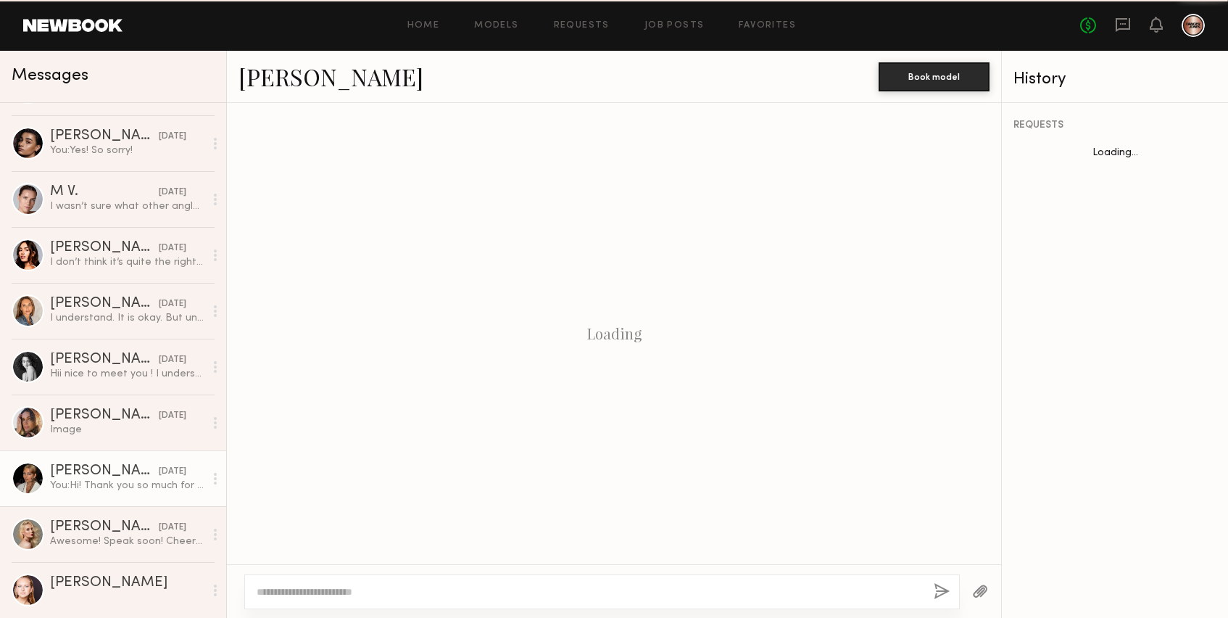
scroll to position [229, 0]
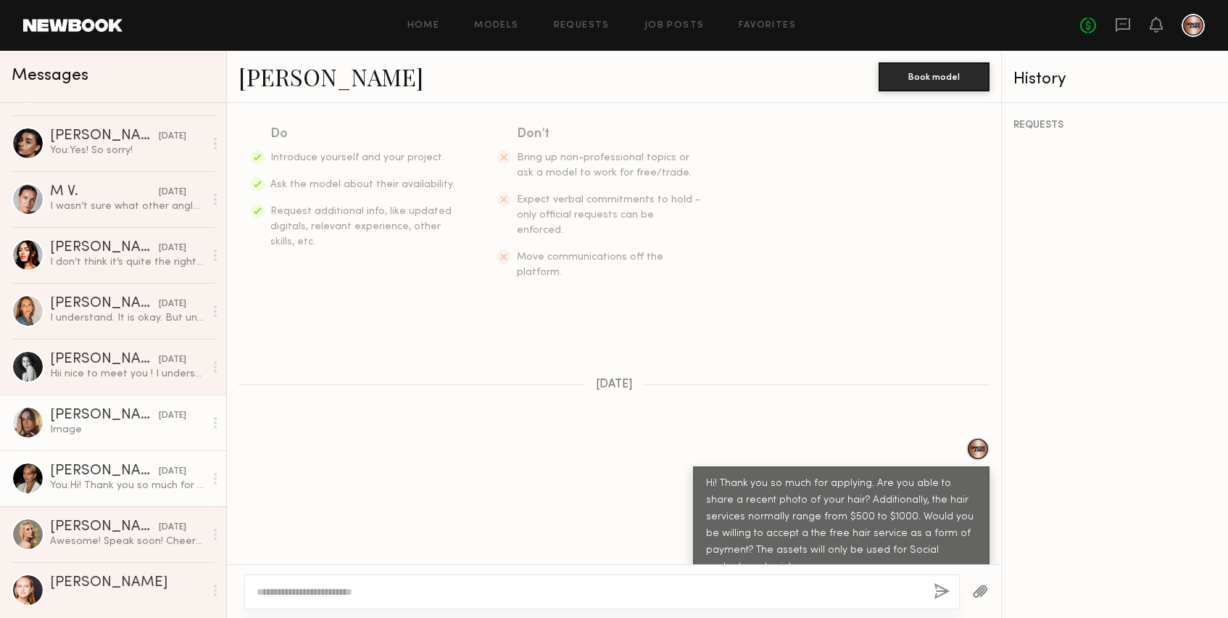
click at [83, 437] on link "Carrie A. 08/13/2025 Image" at bounding box center [113, 422] width 226 height 56
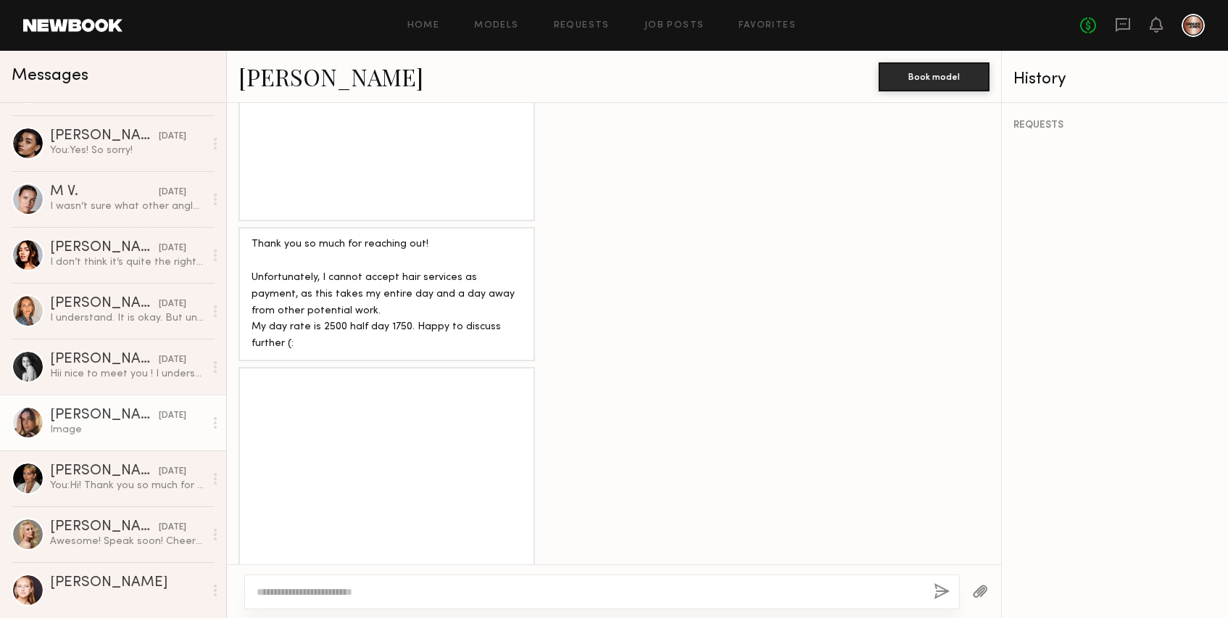
scroll to position [1281, 0]
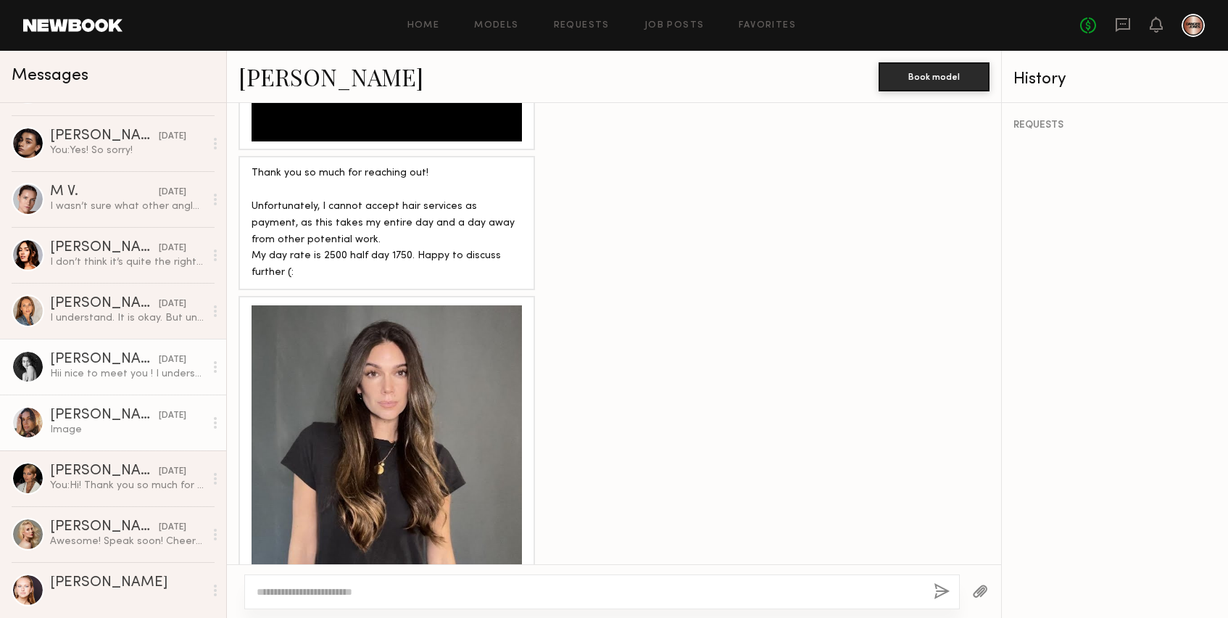
click at [94, 350] on link "Paige F. 08/13/2025 Hii nice to meet you ! I understand, however, I only accept…" at bounding box center [113, 367] width 226 height 56
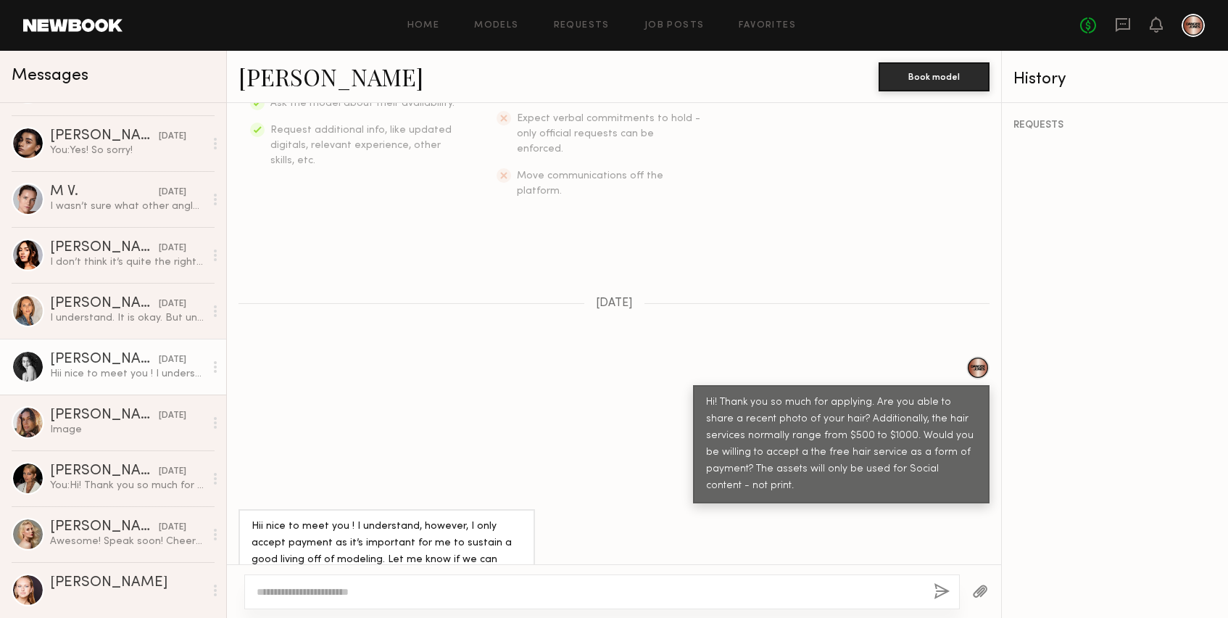
scroll to position [319, 0]
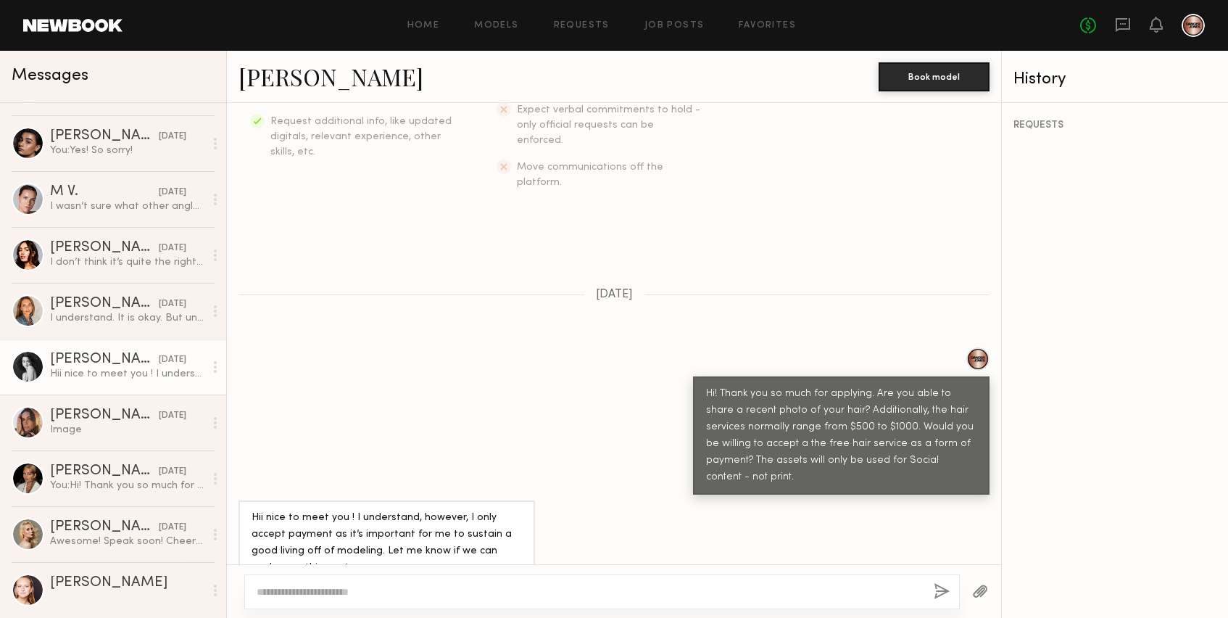
click at [651, 317] on div "Keep direct messages professional and related only to paid job opportunities. M…" at bounding box center [614, 333] width 774 height 461
click at [33, 368] on div at bounding box center [28, 366] width 33 height 33
click at [57, 355] on div "[PERSON_NAME]" at bounding box center [104, 359] width 109 height 15
click at [298, 98] on div "Paige F. Book model" at bounding box center [614, 77] width 774 height 52
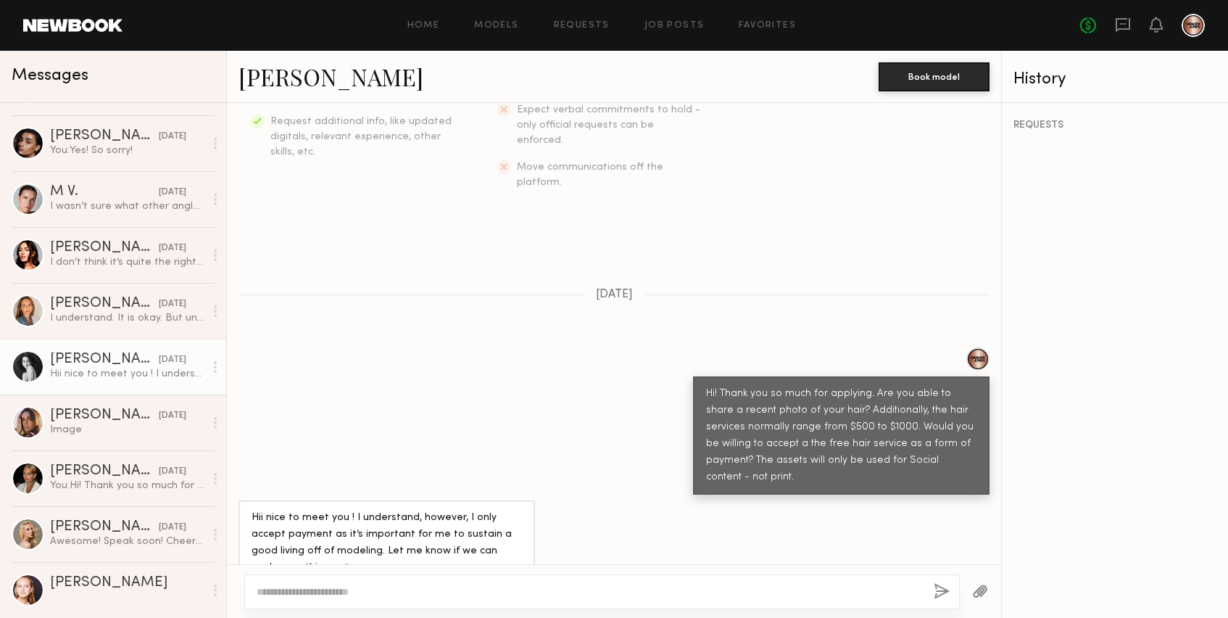
click at [298, 92] on div "Paige F. Book model" at bounding box center [614, 77] width 774 height 52
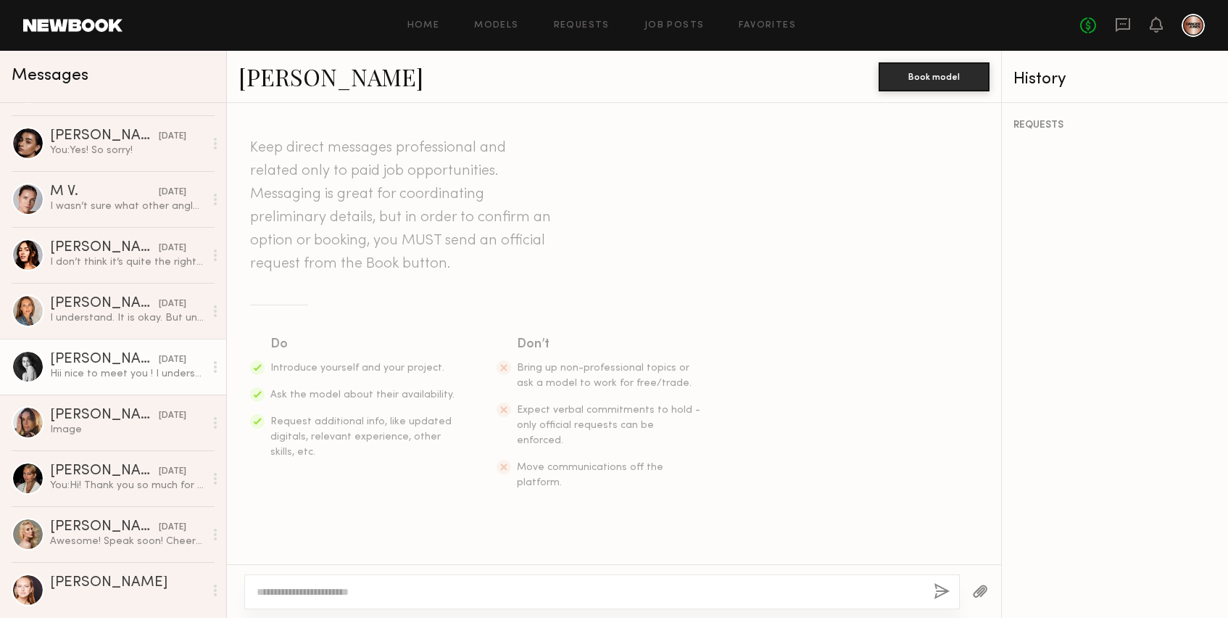
scroll to position [0, 0]
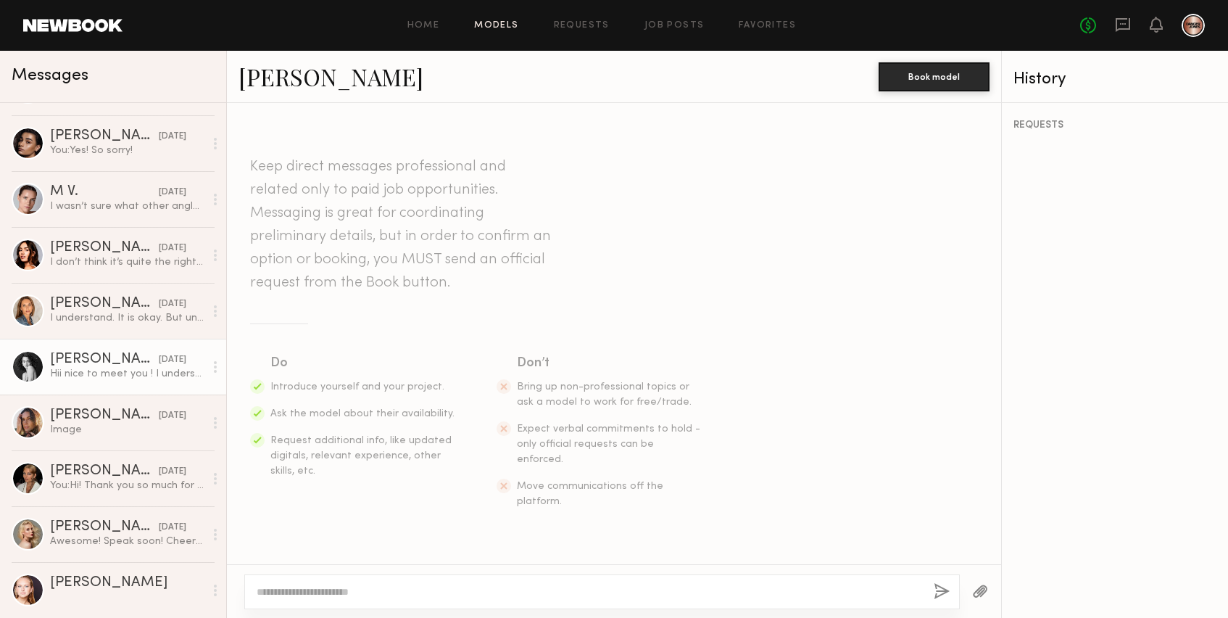
click at [508, 21] on link "Models" at bounding box center [496, 25] width 44 height 9
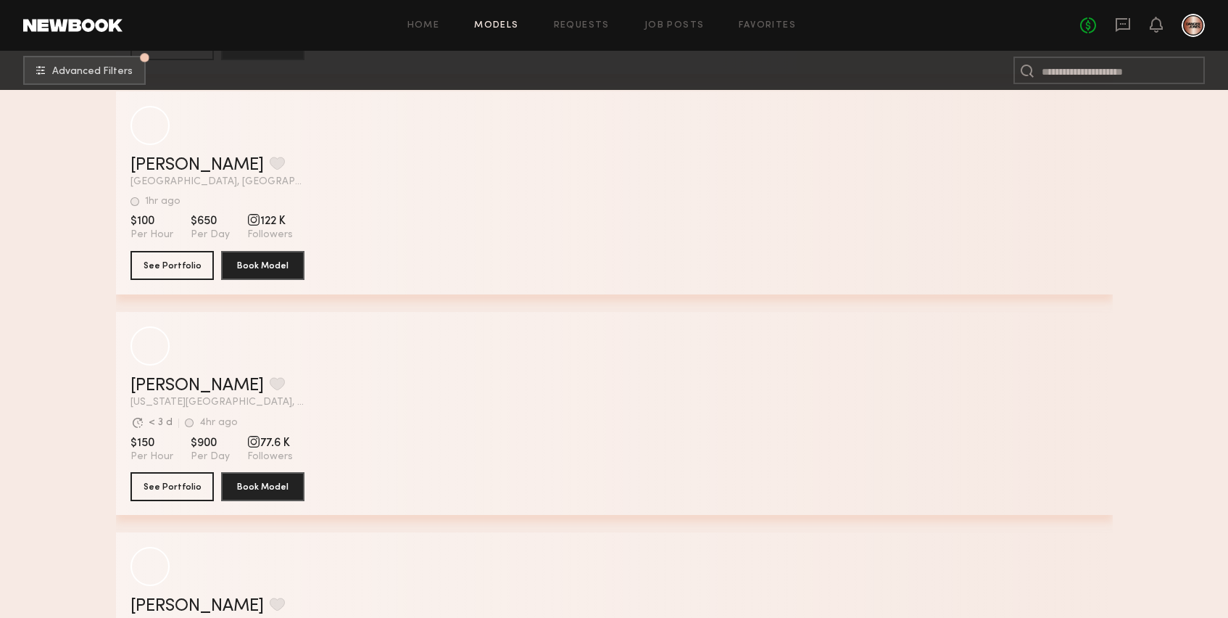
scroll to position [4204, 0]
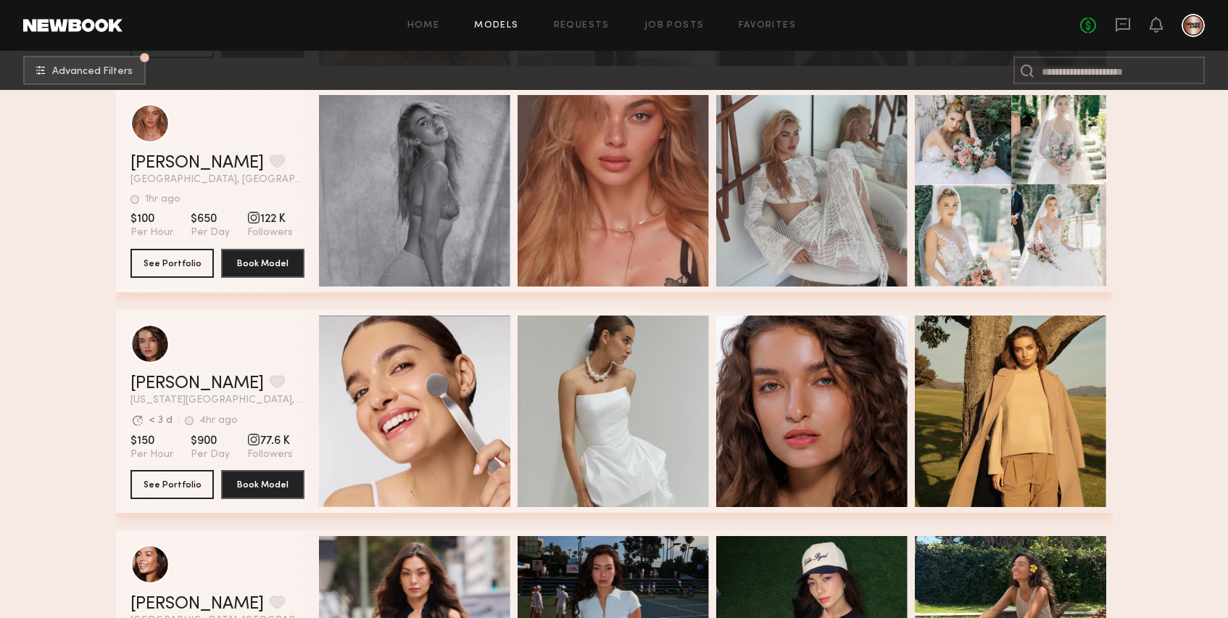
click at [247, 224] on div "grid" at bounding box center [253, 217] width 13 height 13
click at [268, 225] on span "122 K" at bounding box center [270, 219] width 46 height 15
click at [178, 264] on button "See Portfolio" at bounding box center [172, 262] width 83 height 29
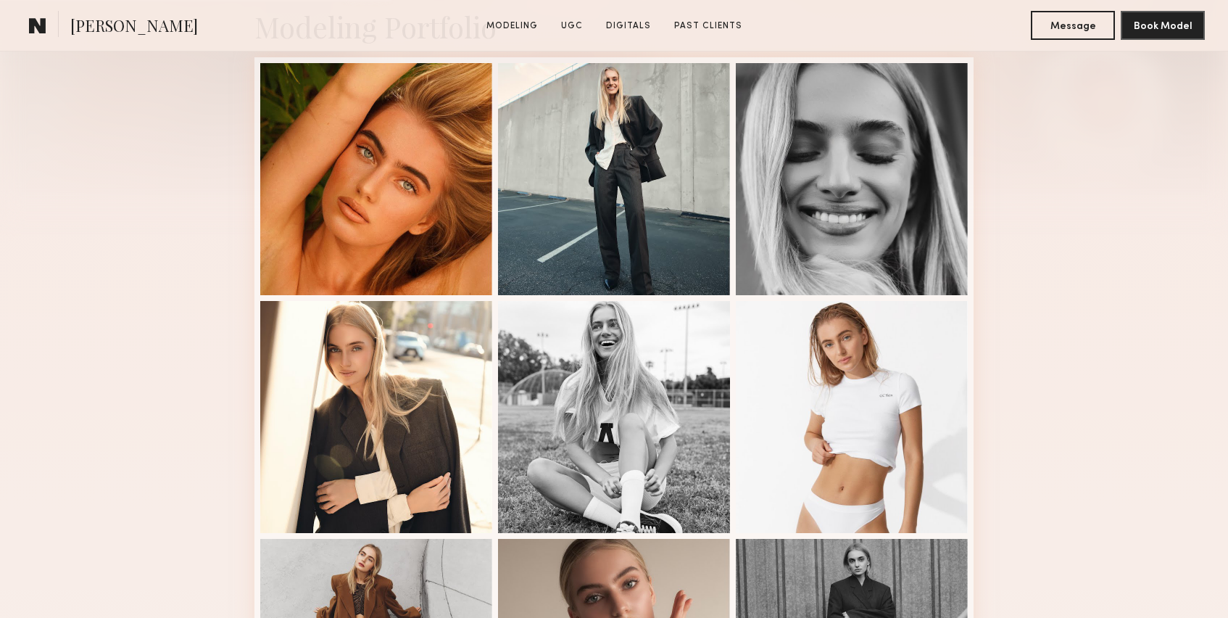
scroll to position [369, 0]
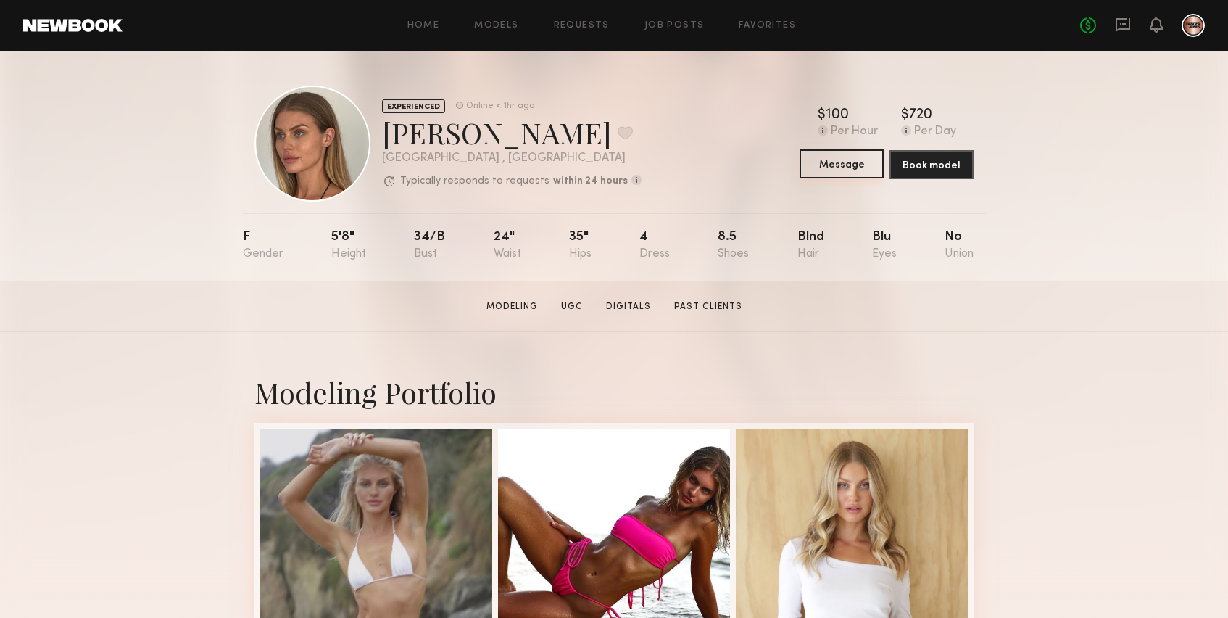
click at [831, 173] on button "Message" at bounding box center [842, 163] width 84 height 29
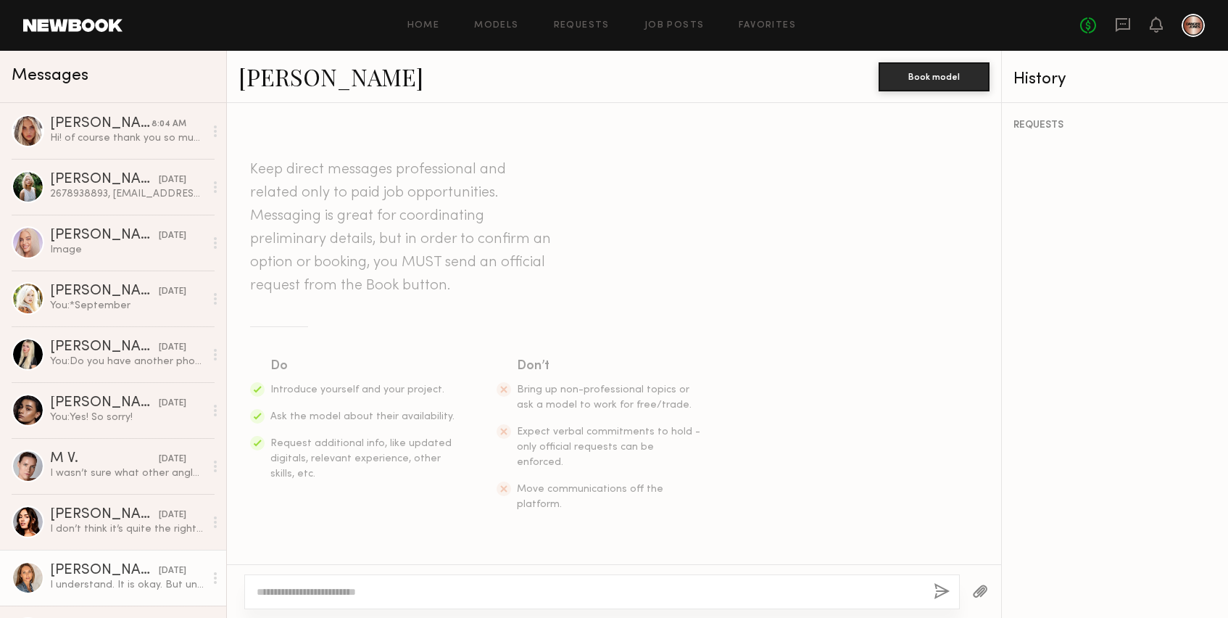
click at [118, 577] on div "Anna O." at bounding box center [104, 570] width 109 height 15
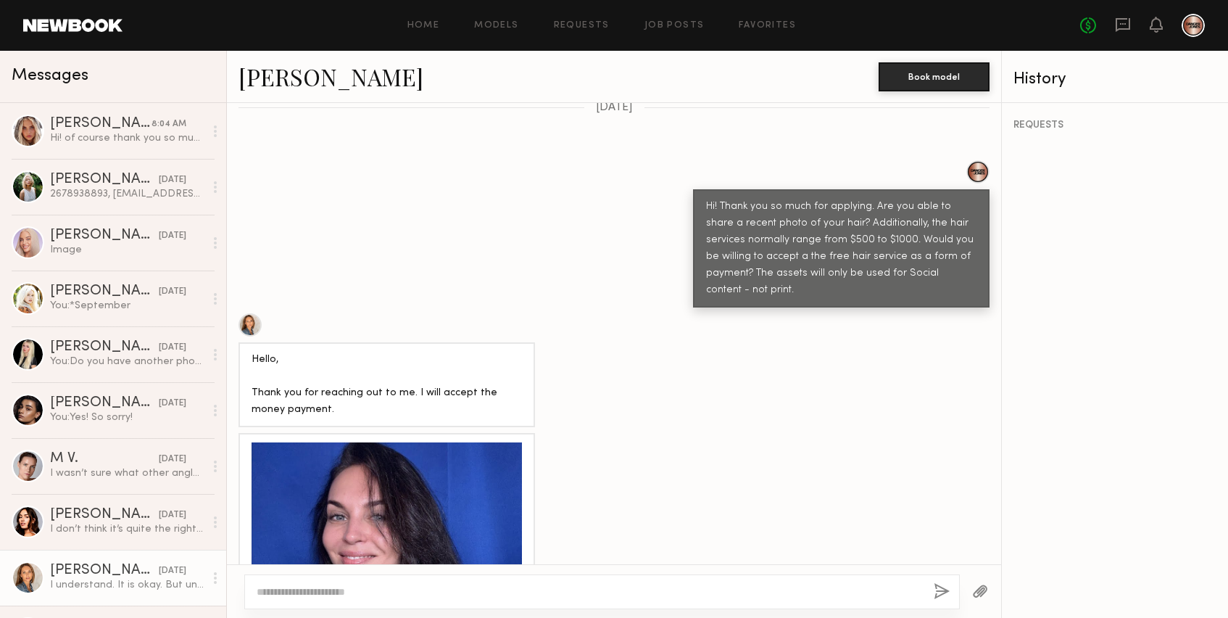
scroll to position [459, 0]
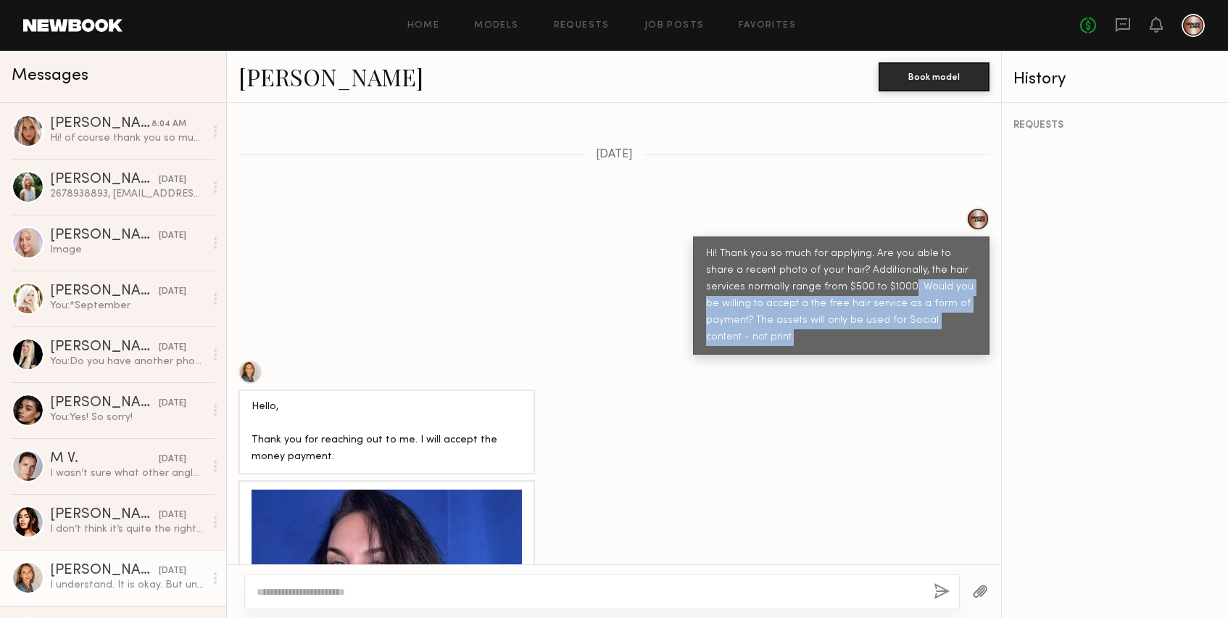
drag, startPoint x: 952, startPoint y: 305, endPoint x: 868, endPoint y: 270, distance: 90.8
click at [868, 270] on div "Hi! Thank you so much for applying. Are you able to share a recent photo of you…" at bounding box center [841, 296] width 270 height 100
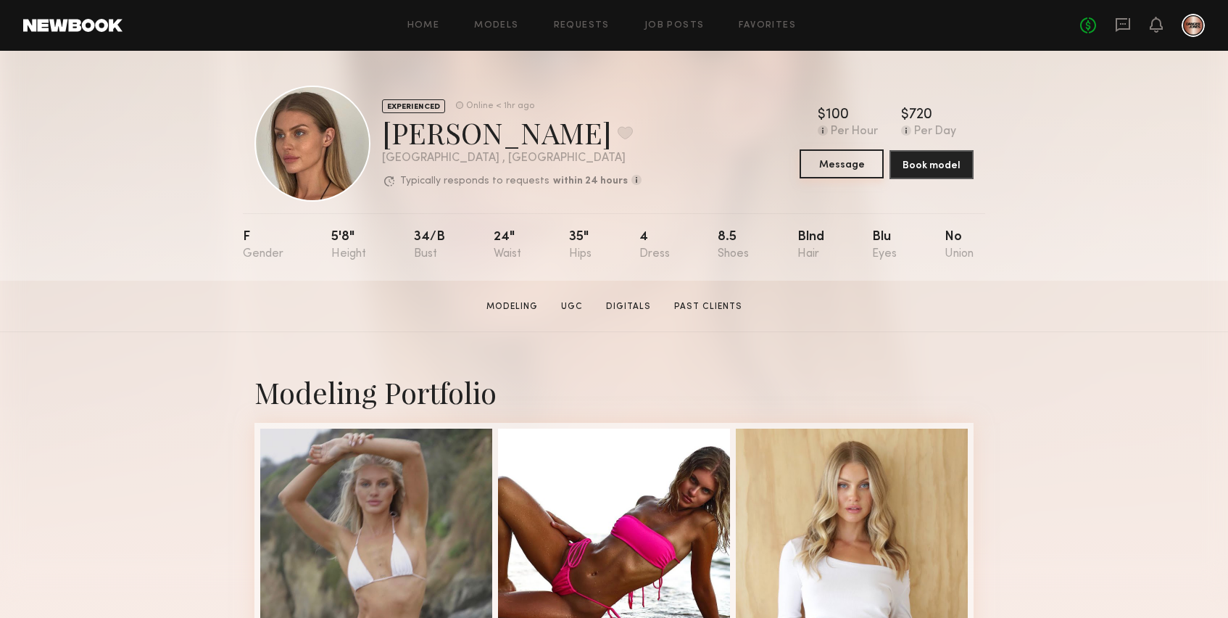
click at [828, 178] on button "Message" at bounding box center [842, 163] width 84 height 29
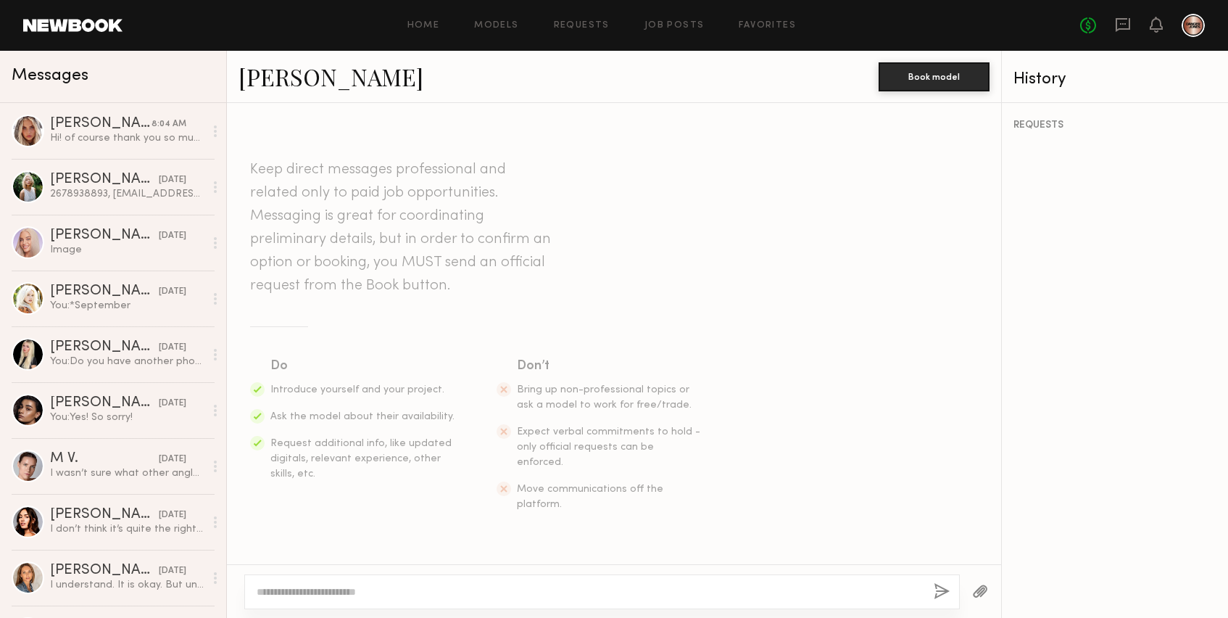
click at [394, 590] on textarea at bounding box center [590, 591] width 666 height 15
click at [403, 590] on textarea "**********" at bounding box center [590, 591] width 666 height 15
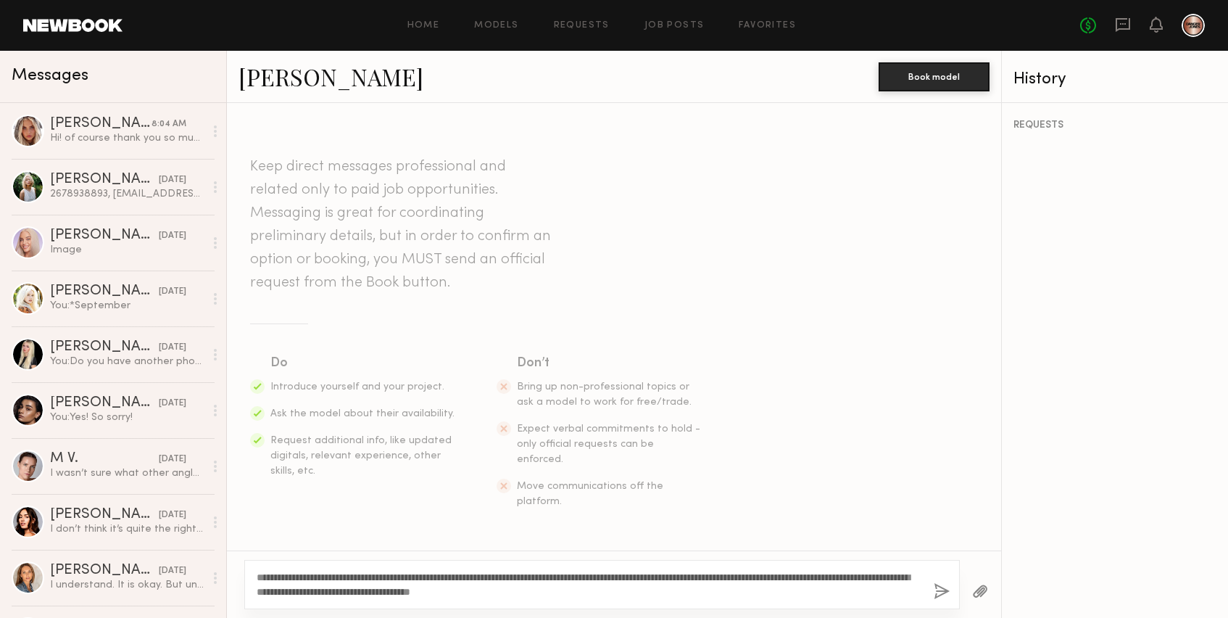
drag, startPoint x: 653, startPoint y: 592, endPoint x: 246, endPoint y: 580, distance: 407.0
click at [246, 580] on div "**********" at bounding box center [602, 584] width 716 height 49
type textarea "**********"
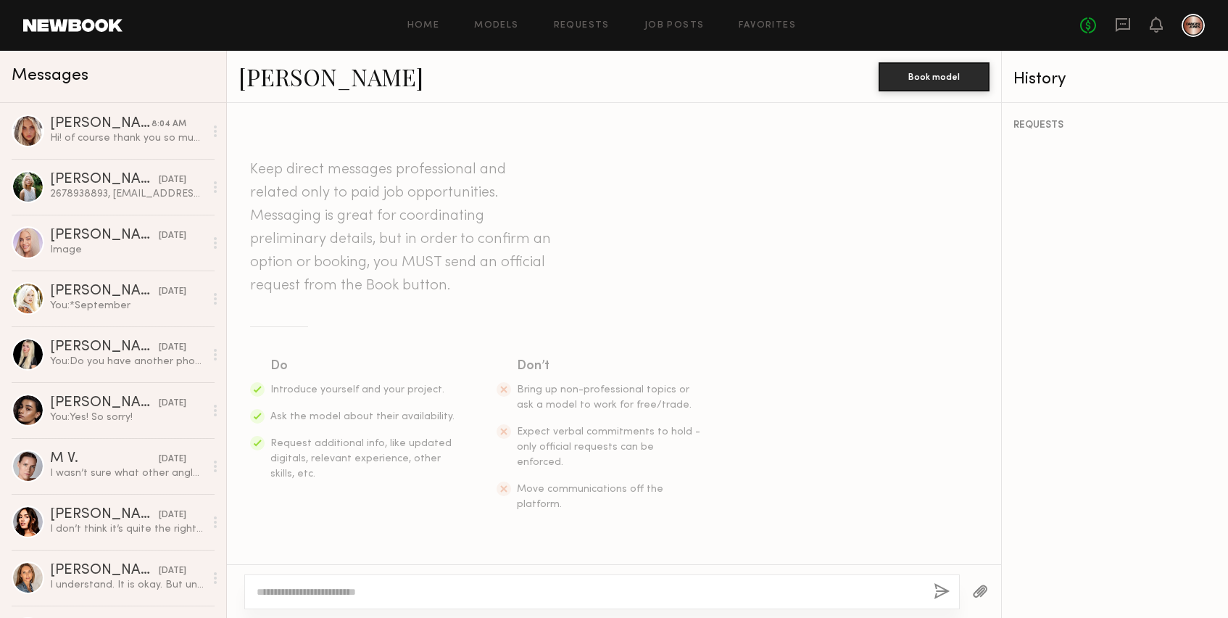
paste textarea "**********"
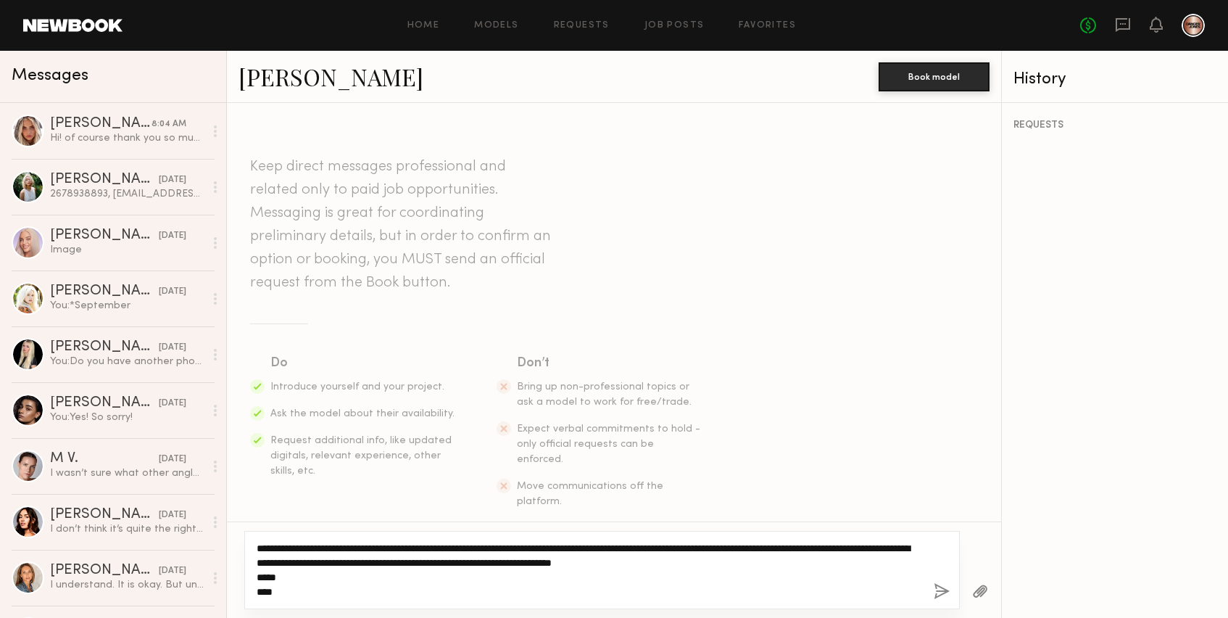
click at [257, 544] on textarea "**********" at bounding box center [590, 570] width 666 height 58
click at [841, 546] on textarea "**********" at bounding box center [590, 570] width 666 height 58
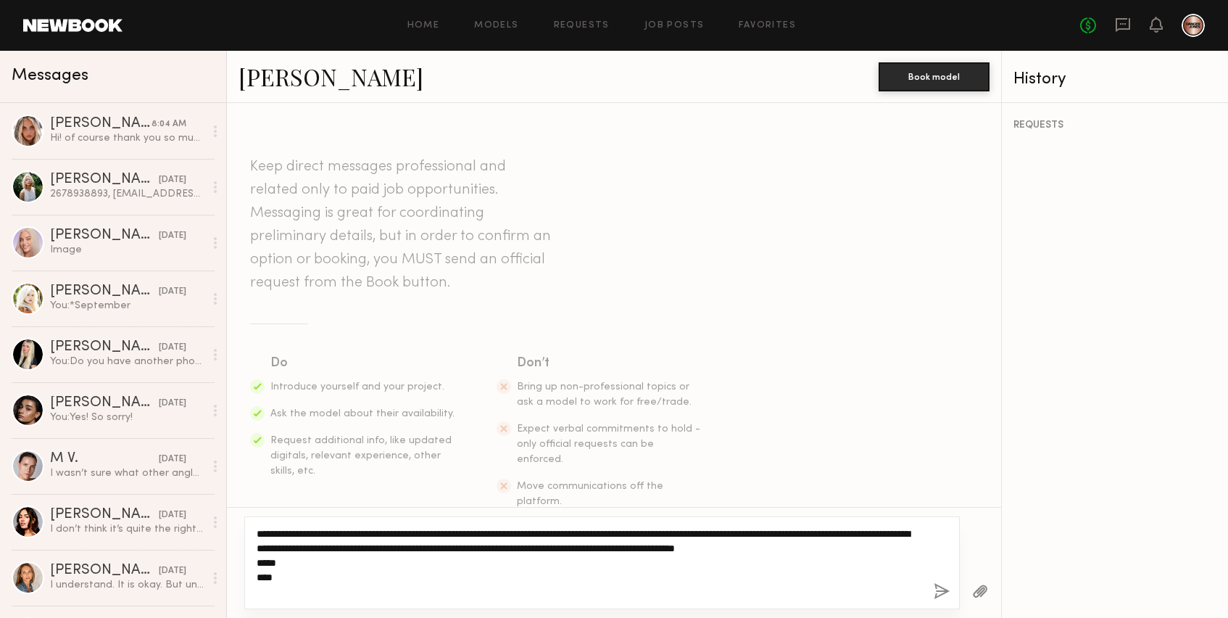
click at [281, 578] on textarea "**********" at bounding box center [590, 562] width 666 height 73
click at [322, 572] on textarea "**********" at bounding box center [590, 562] width 666 height 73
type textarea "**********"
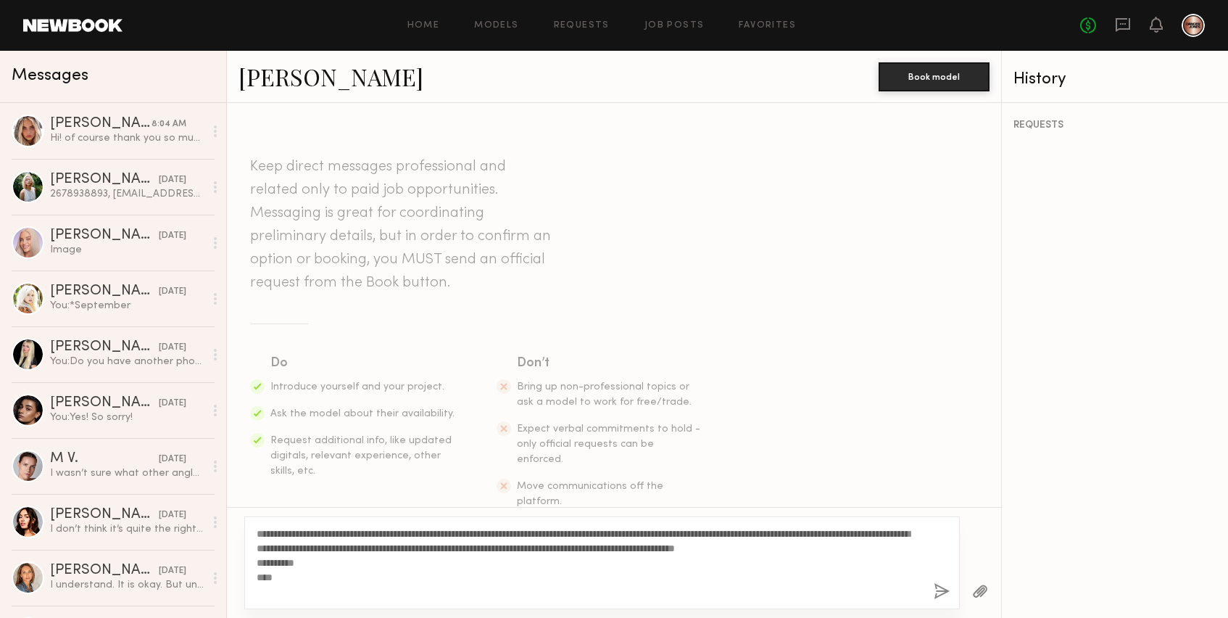
click at [942, 588] on button "button" at bounding box center [942, 592] width 16 height 18
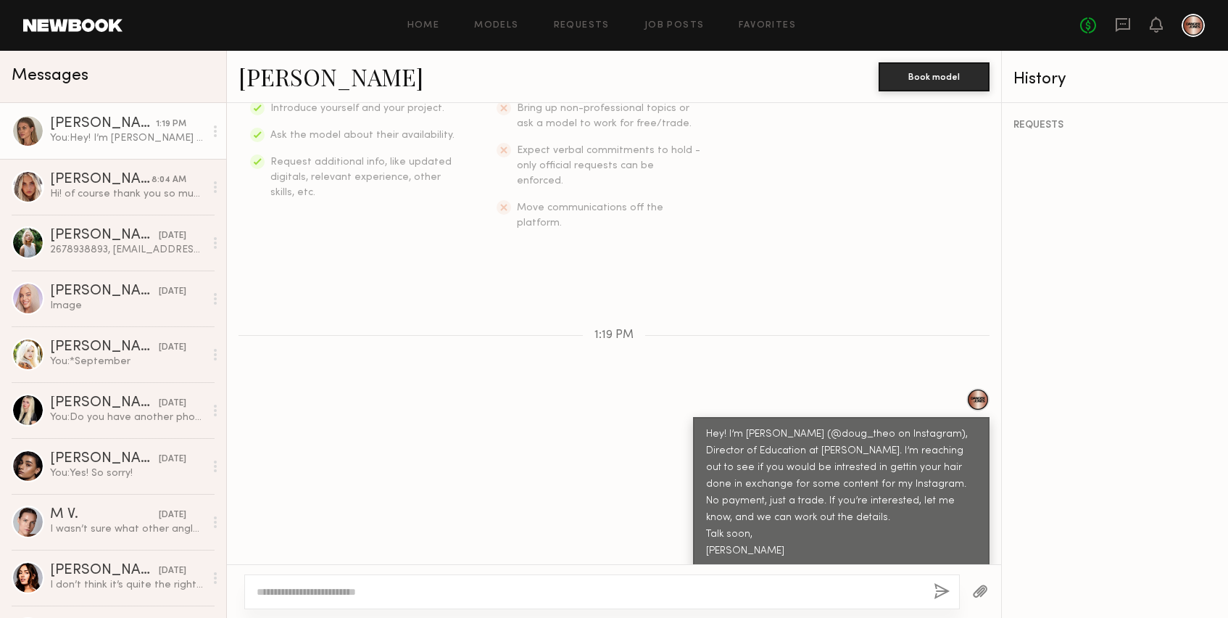
scroll to position [369, 0]
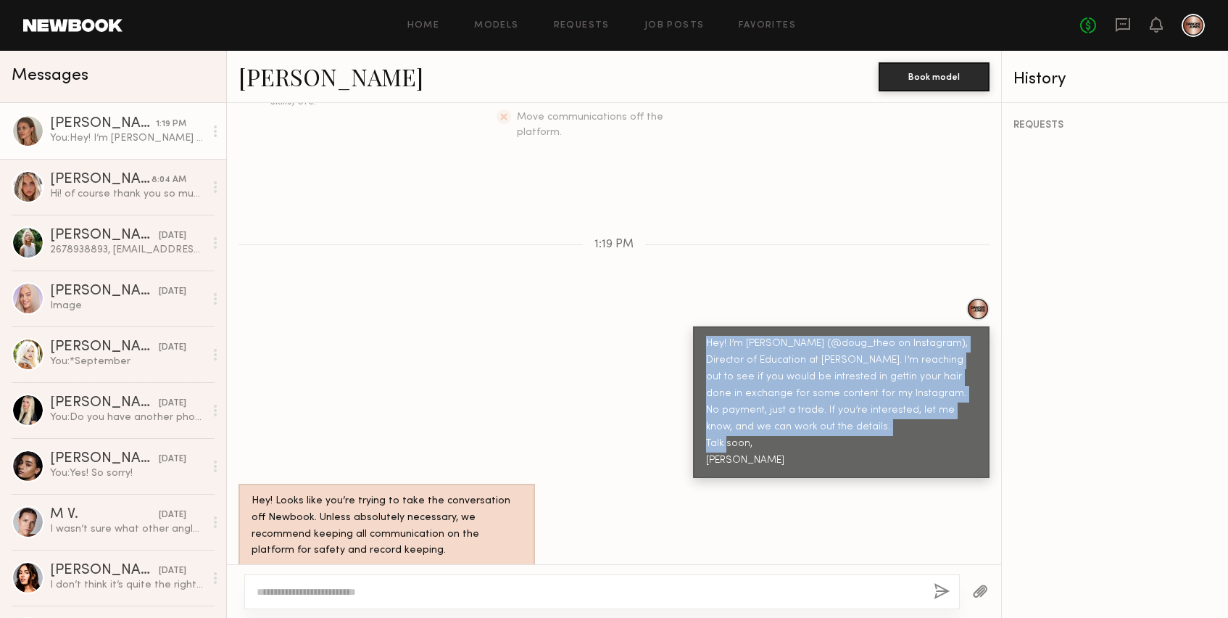
drag, startPoint x: 753, startPoint y: 437, endPoint x: 667, endPoint y: 331, distance: 135.6
click at [667, 331] on div "Hey! I’m [PERSON_NAME] (@doug_theo on Instagram), Director of Education at [PER…" at bounding box center [614, 387] width 774 height 181
copy div "Hey! I’m [PERSON_NAME] (@doug_theo on Instagram), Director of Education at [PER…"
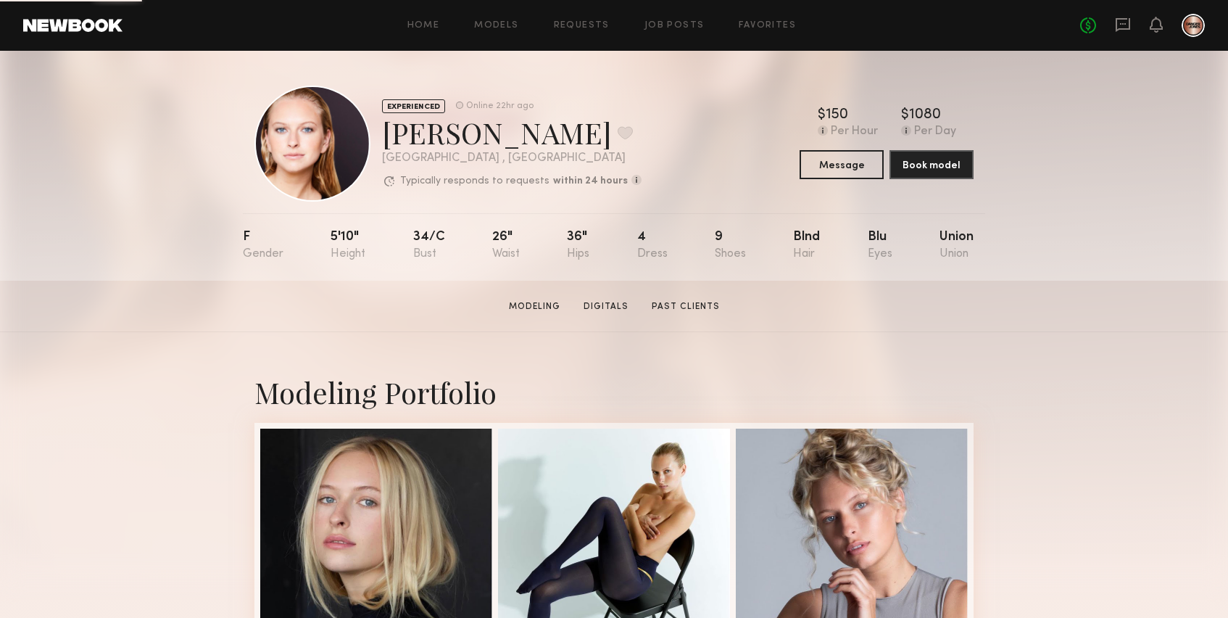
scroll to position [62, 0]
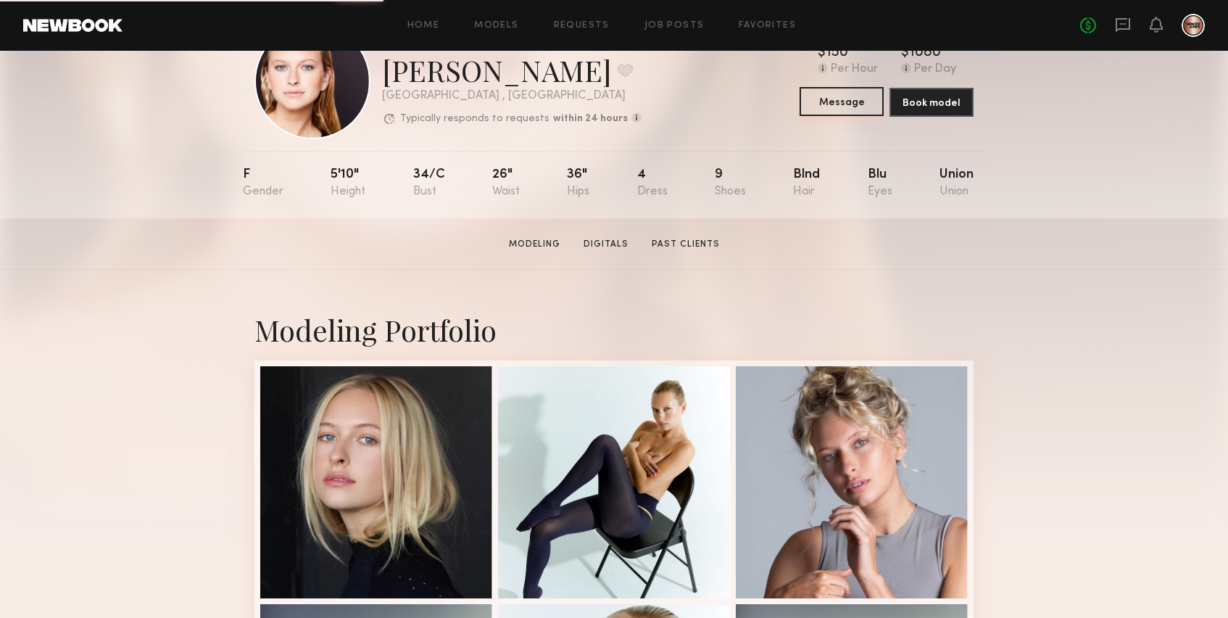
click at [829, 106] on button "Message" at bounding box center [842, 101] width 84 height 29
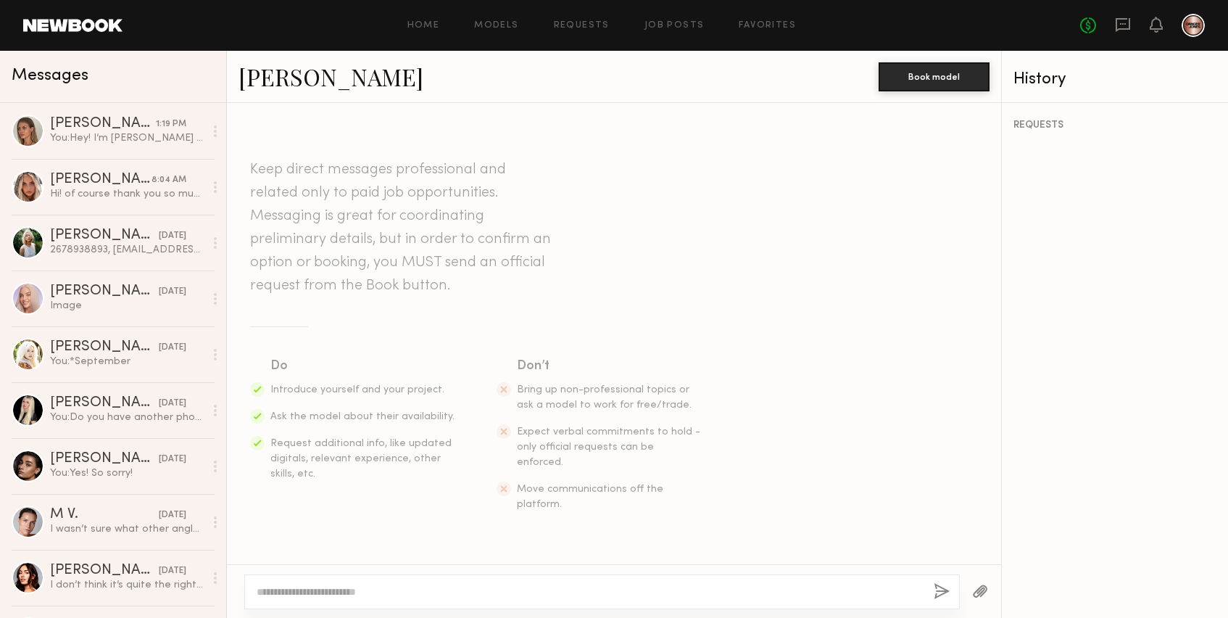
click at [355, 589] on textarea at bounding box center [590, 591] width 666 height 15
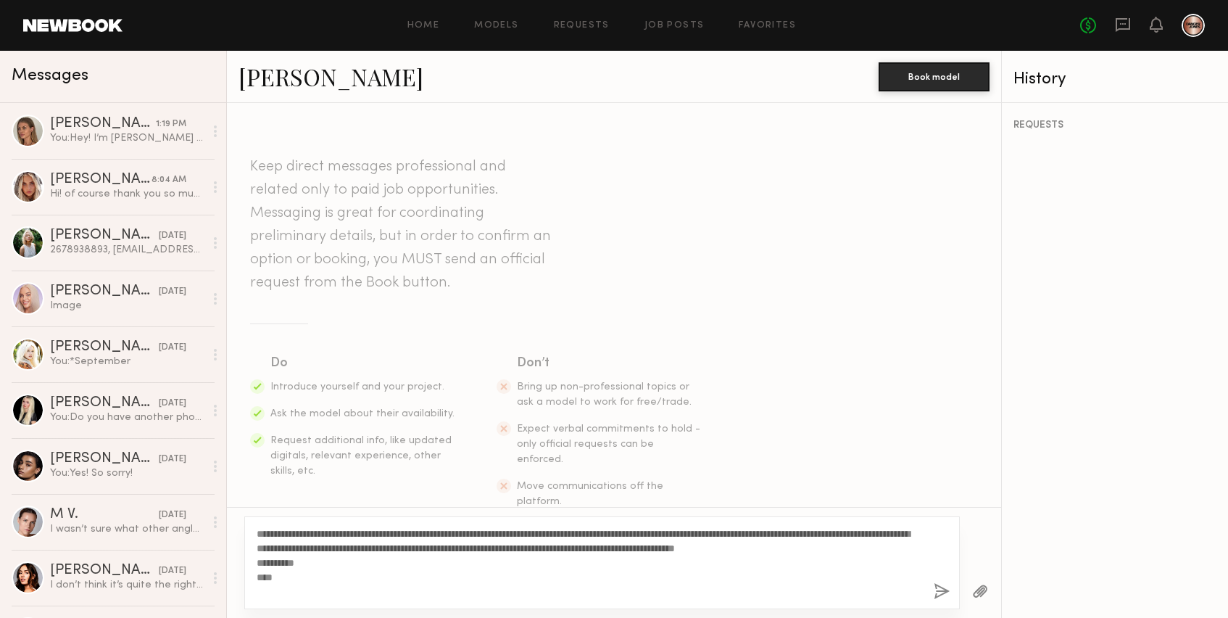
click at [460, 534] on textarea "**********" at bounding box center [590, 562] width 666 height 73
type textarea "**********"
drag, startPoint x: 320, startPoint y: 592, endPoint x: 215, endPoint y: 502, distance: 138.3
click at [215, 502] on div "Messages Shannon U. 1:19 PM You: Hey! I’m Doug (@doug_theo on Instagram), Direc…" at bounding box center [614, 334] width 1228 height 567
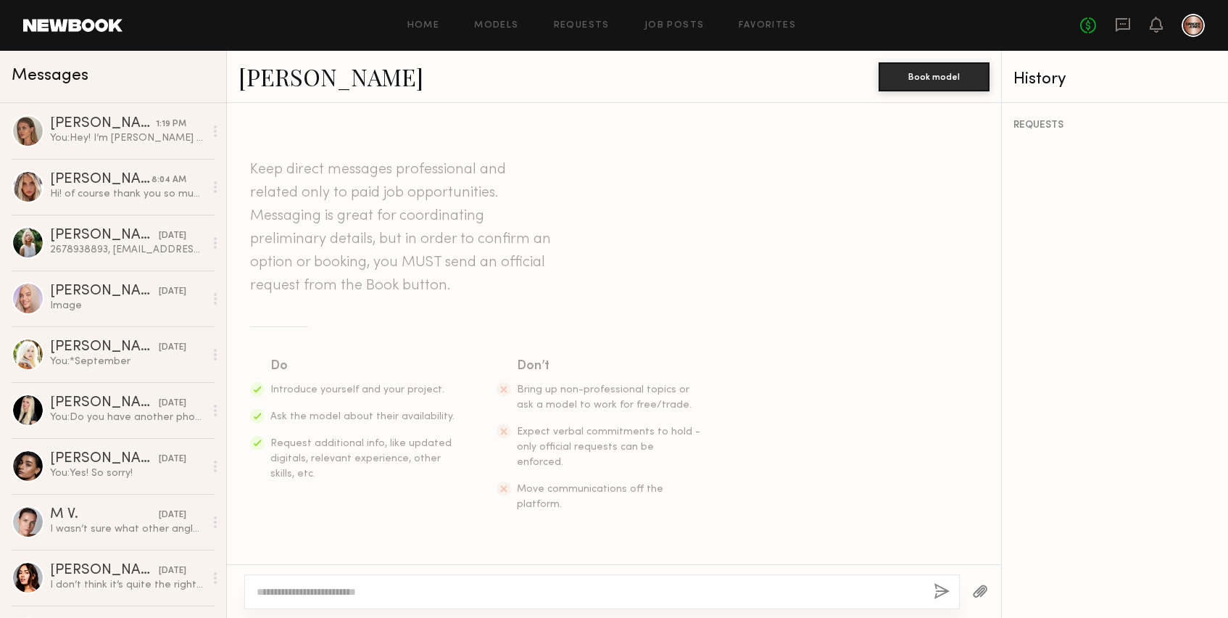
click at [273, 566] on div at bounding box center [614, 591] width 774 height 54
click at [273, 595] on textarea at bounding box center [590, 591] width 666 height 15
paste textarea "**********"
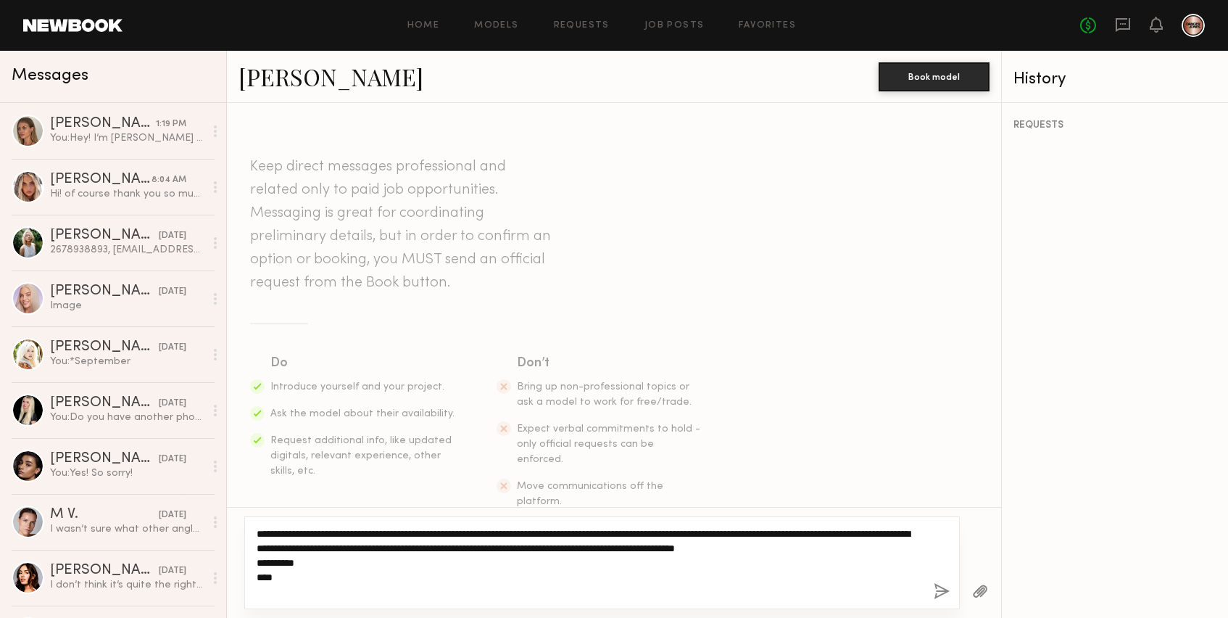
type textarea "**********"
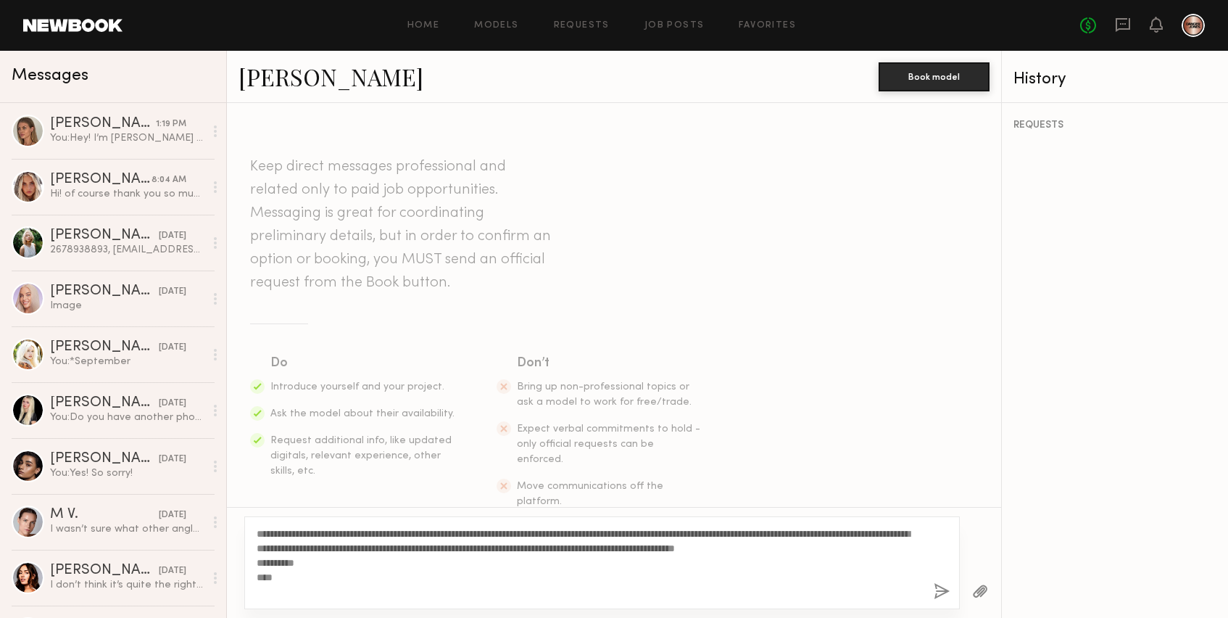
click at [941, 587] on button "button" at bounding box center [942, 592] width 16 height 18
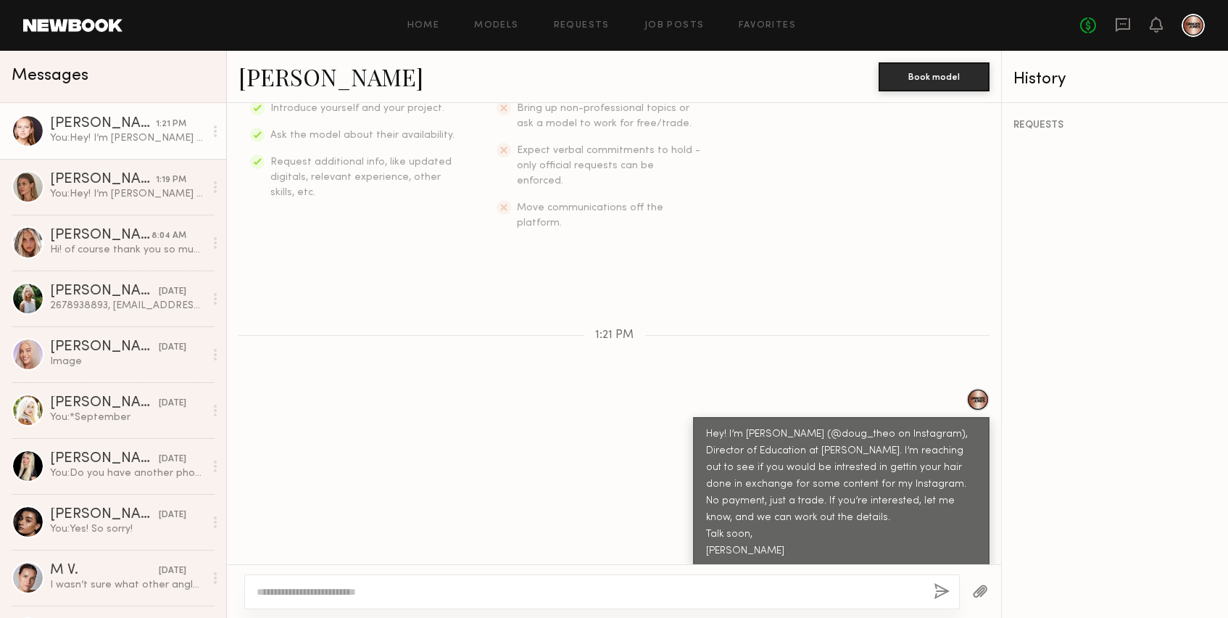
scroll to position [369, 0]
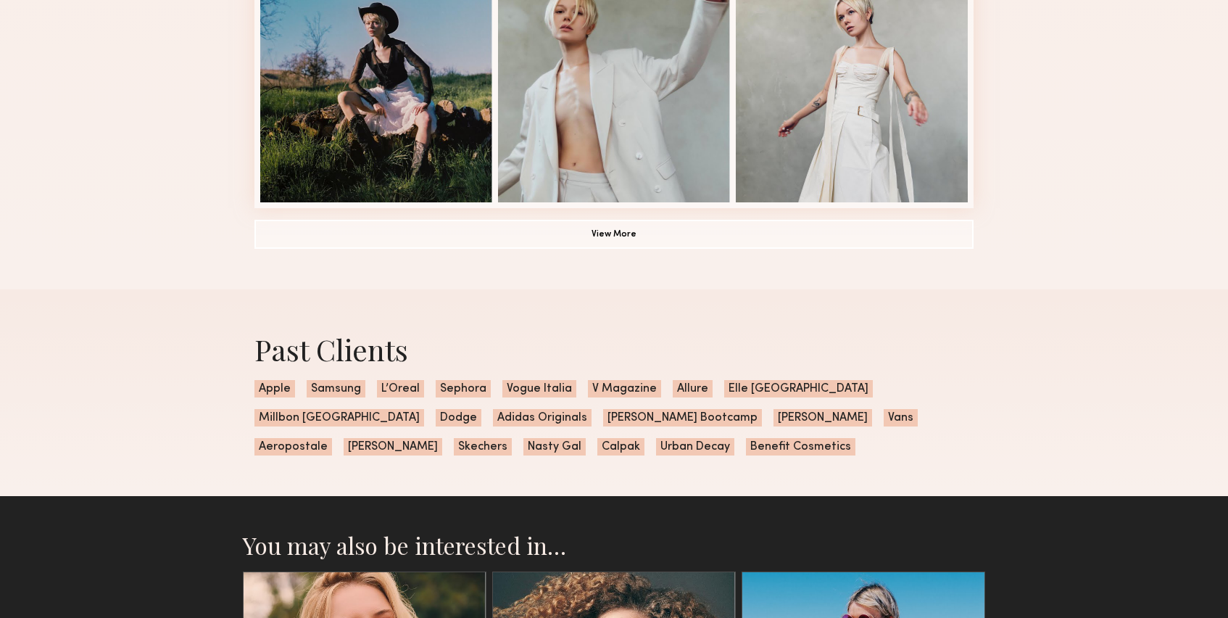
scroll to position [1119, 0]
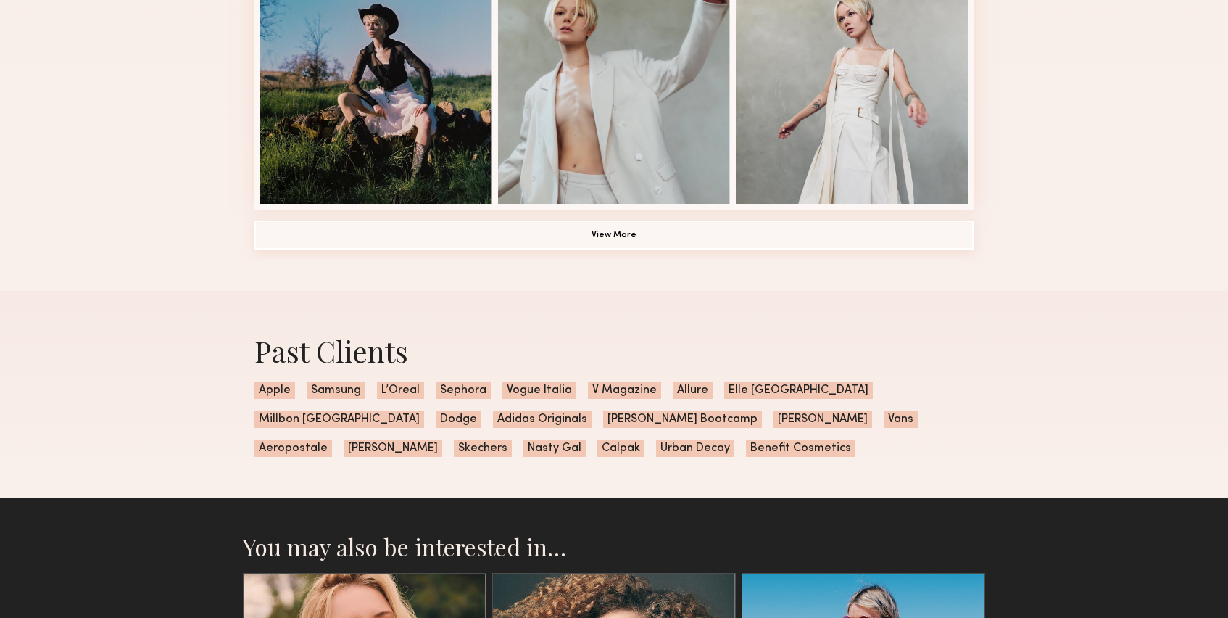
click at [611, 249] on button "View More" at bounding box center [614, 234] width 719 height 29
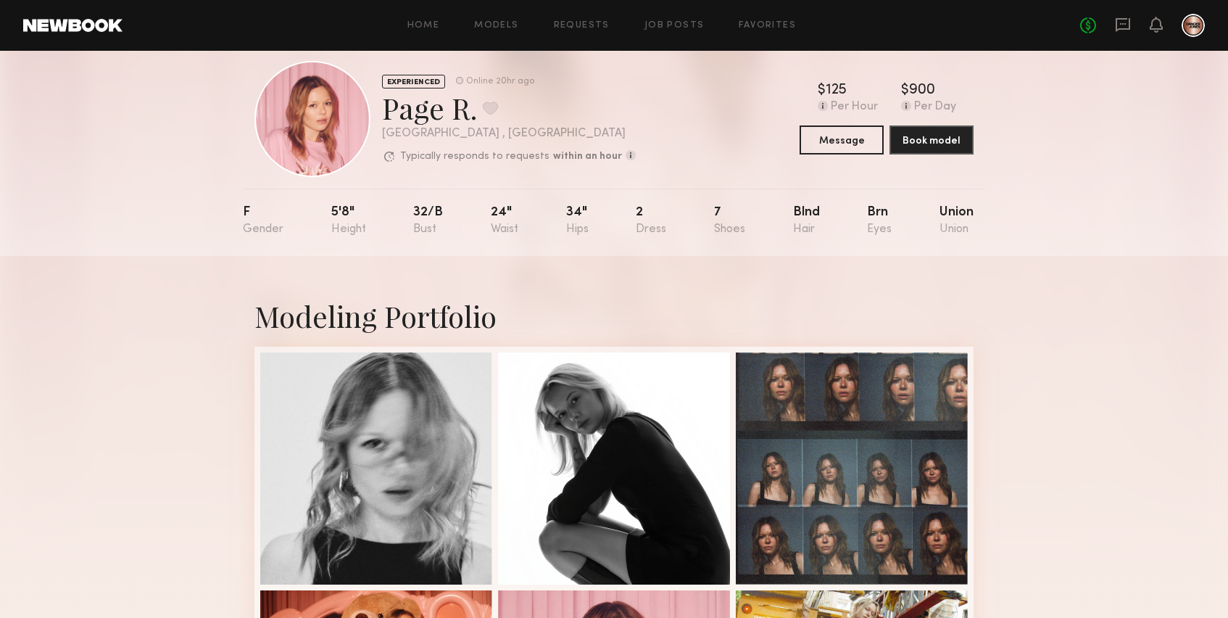
scroll to position [0, 0]
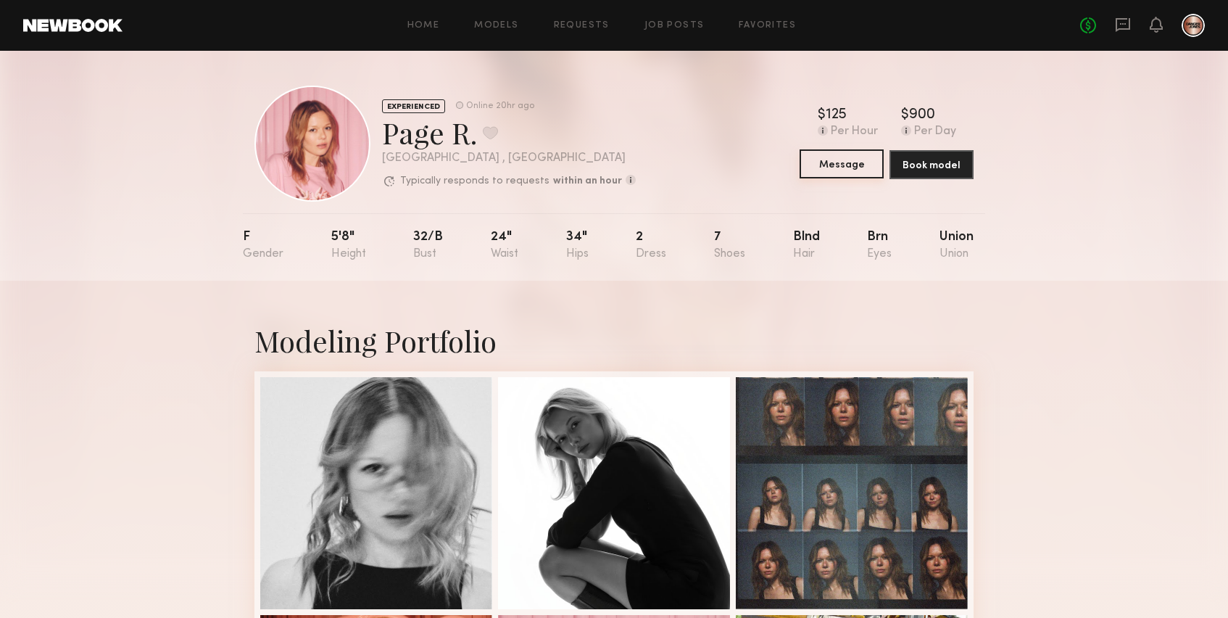
click at [834, 177] on button "Message" at bounding box center [842, 163] width 84 height 29
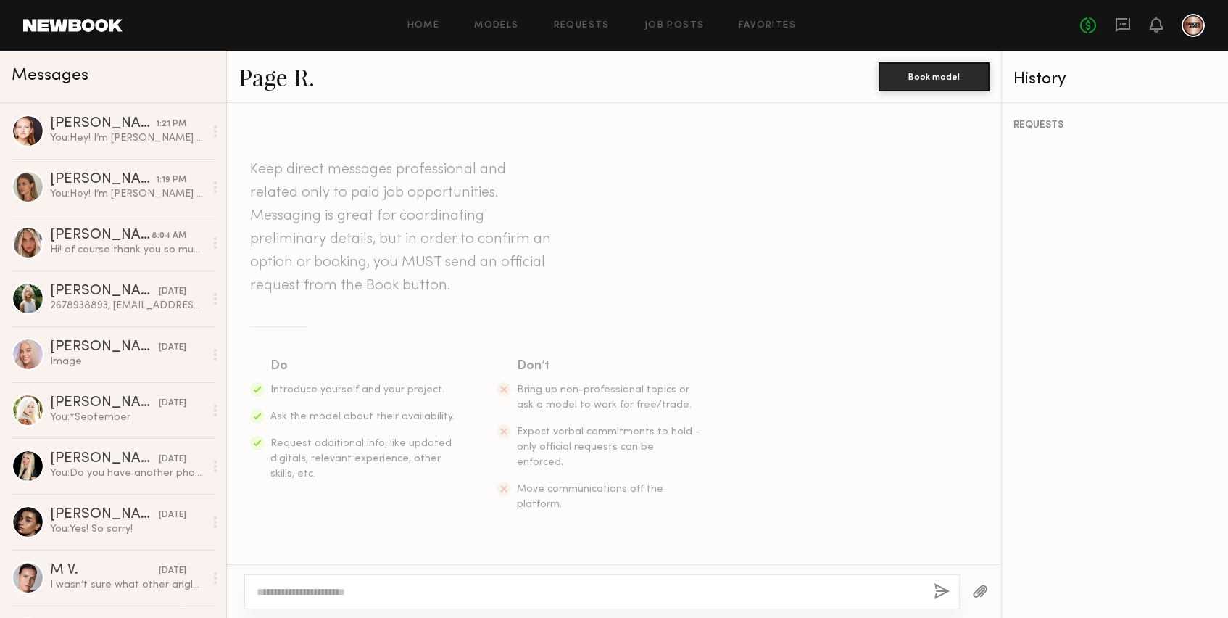
click at [476, 608] on div at bounding box center [602, 591] width 716 height 35
click at [478, 590] on textarea at bounding box center [590, 591] width 666 height 15
paste textarea "**********"
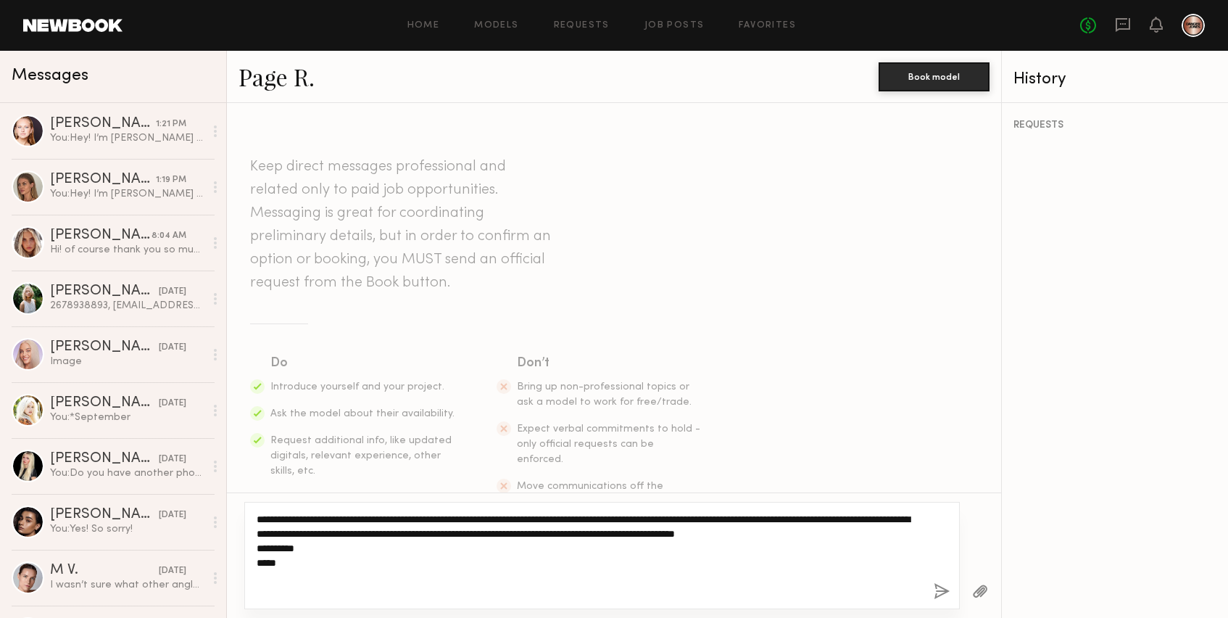
type textarea "**********"
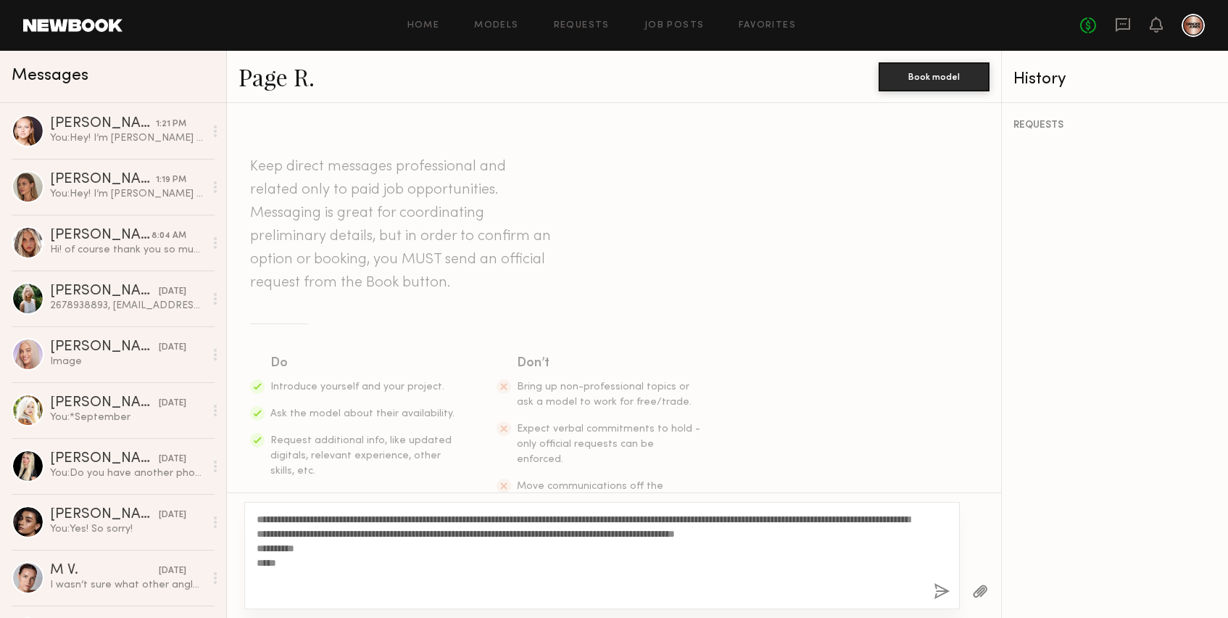
click at [938, 590] on button "button" at bounding box center [942, 592] width 16 height 18
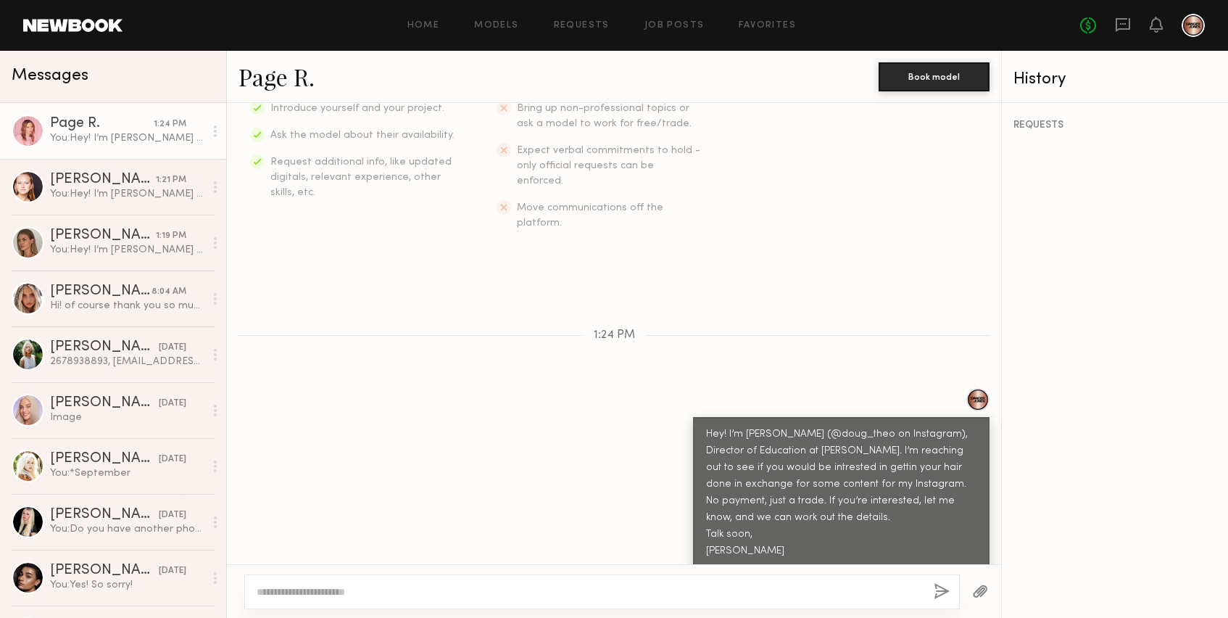
scroll to position [369, 0]
